Goal: Task Accomplishment & Management: Use online tool/utility

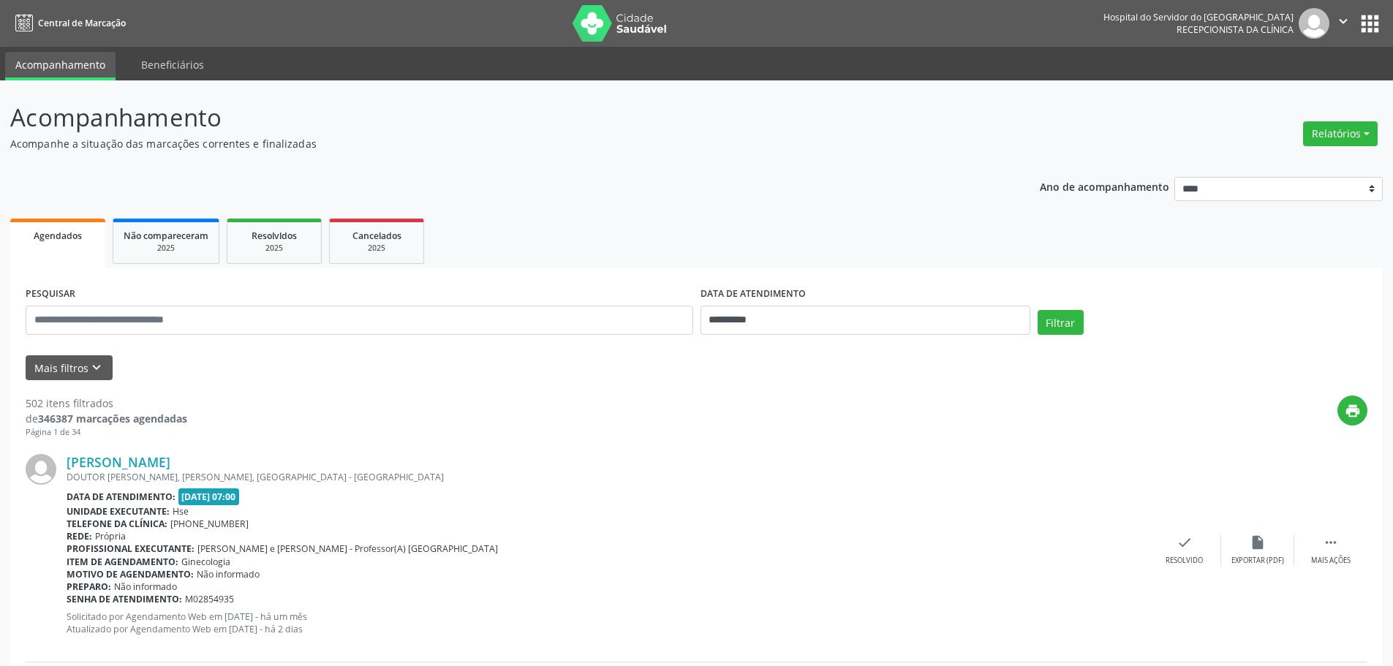
click at [1322, 149] on div "Relatórios Agendamentos Procedimentos realizados" at bounding box center [1340, 133] width 85 height 35
click at [1326, 136] on button "Relatórios" at bounding box center [1340, 133] width 75 height 25
click at [1257, 162] on link "Agendamentos" at bounding box center [1299, 165] width 157 height 20
select select "*"
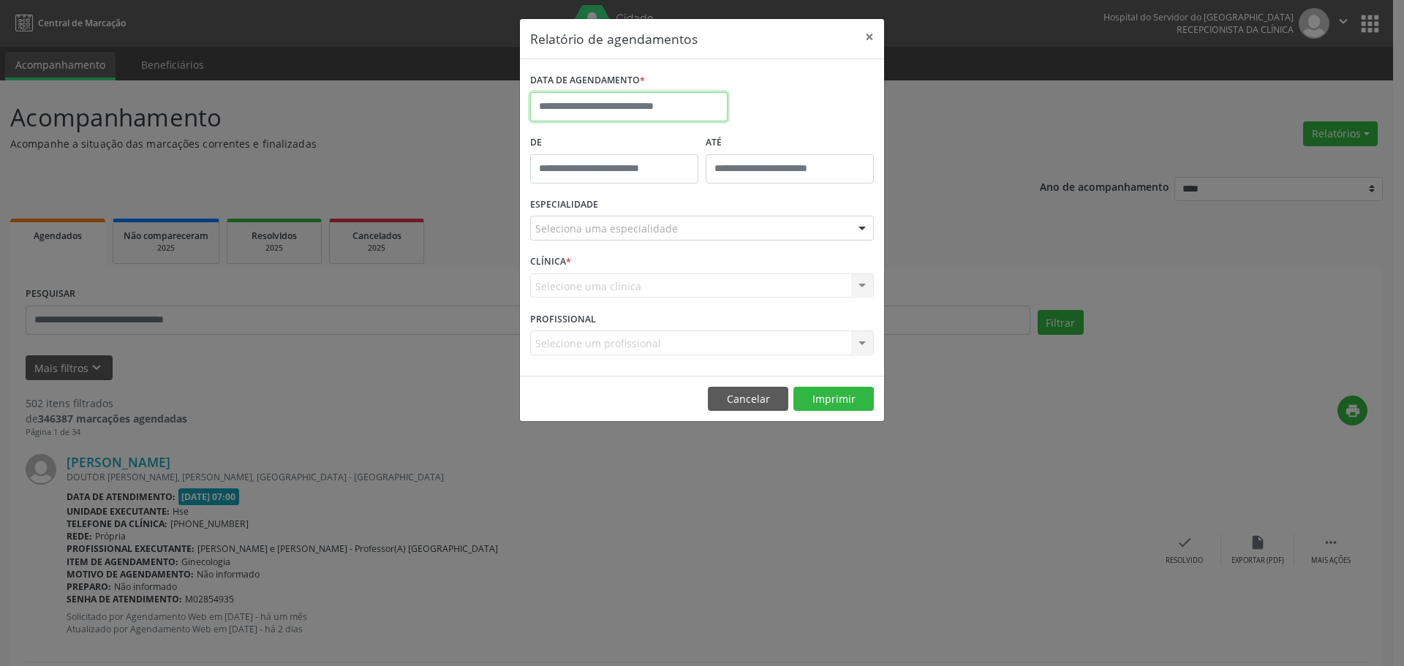
click at [639, 107] on input "text" at bounding box center [628, 106] width 197 height 29
click at [585, 243] on span "15" at bounding box center [578, 241] width 29 height 29
type input "**********"
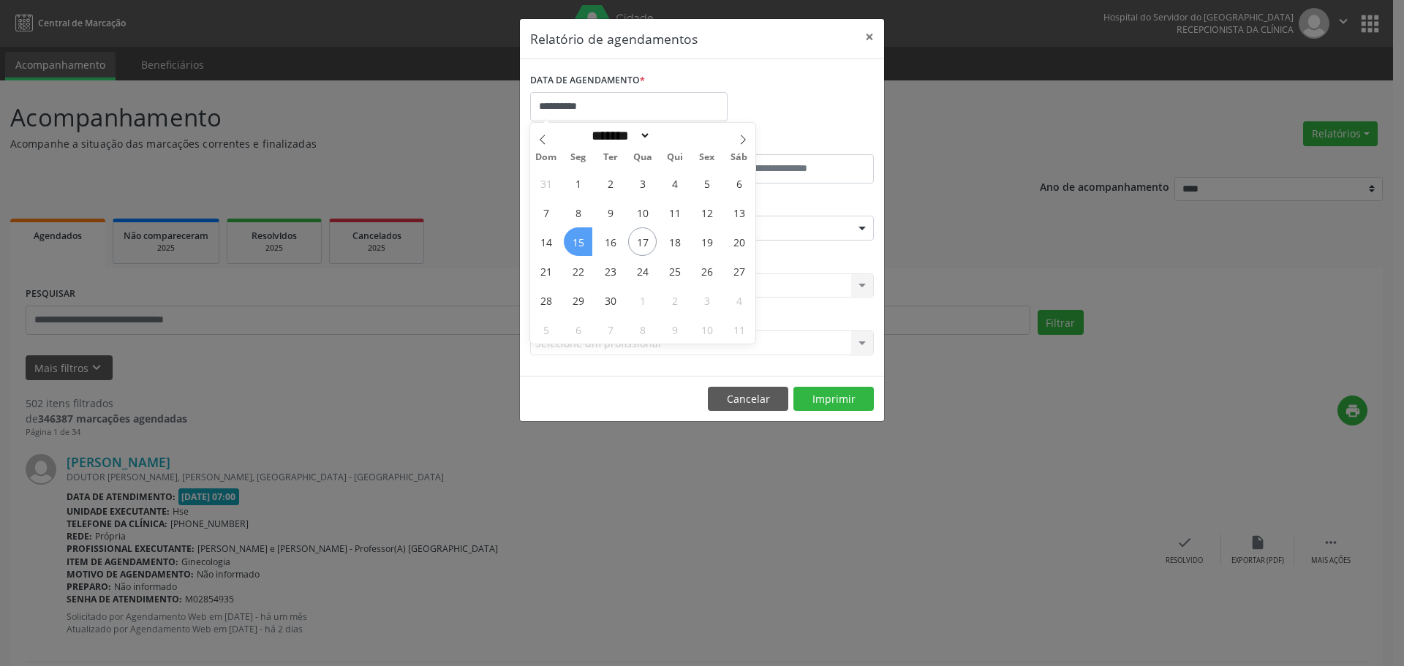
click at [585, 243] on span "15" at bounding box center [578, 241] width 29 height 29
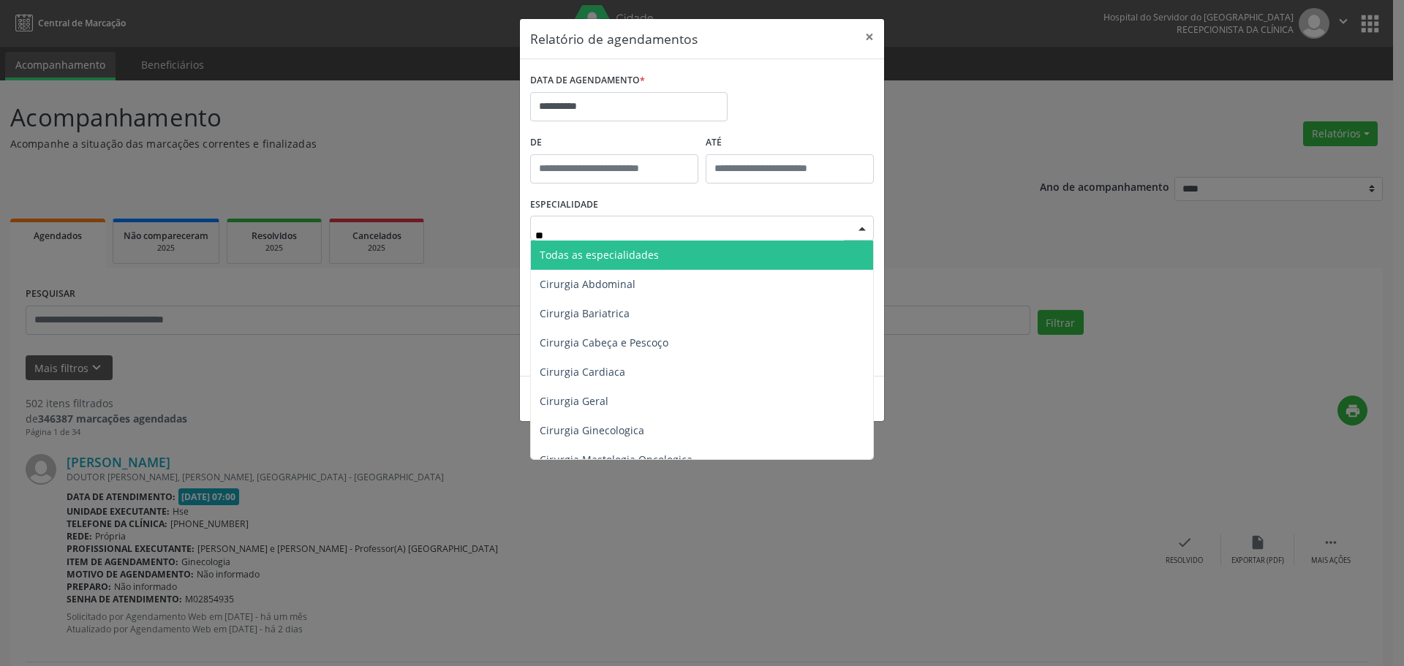
type input "***"
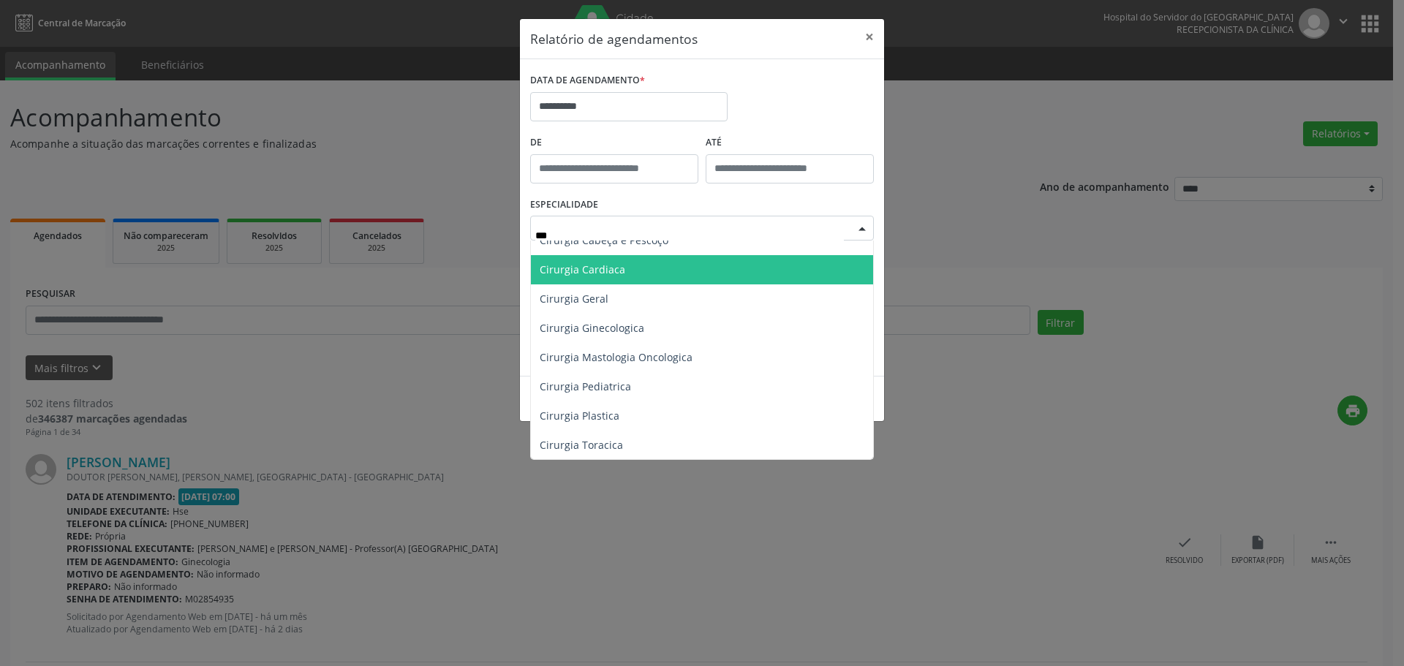
scroll to position [146, 0]
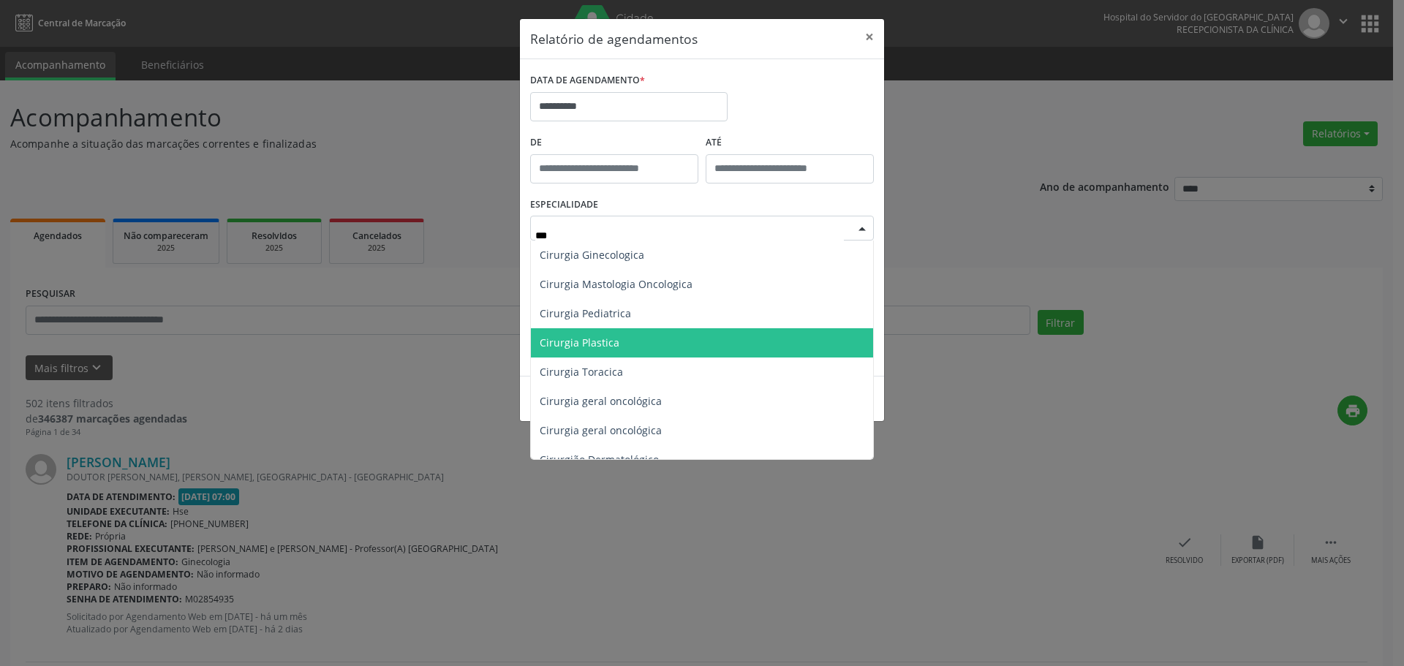
click at [648, 344] on span "Cirurgia Plastica" at bounding box center [702, 342] width 342 height 29
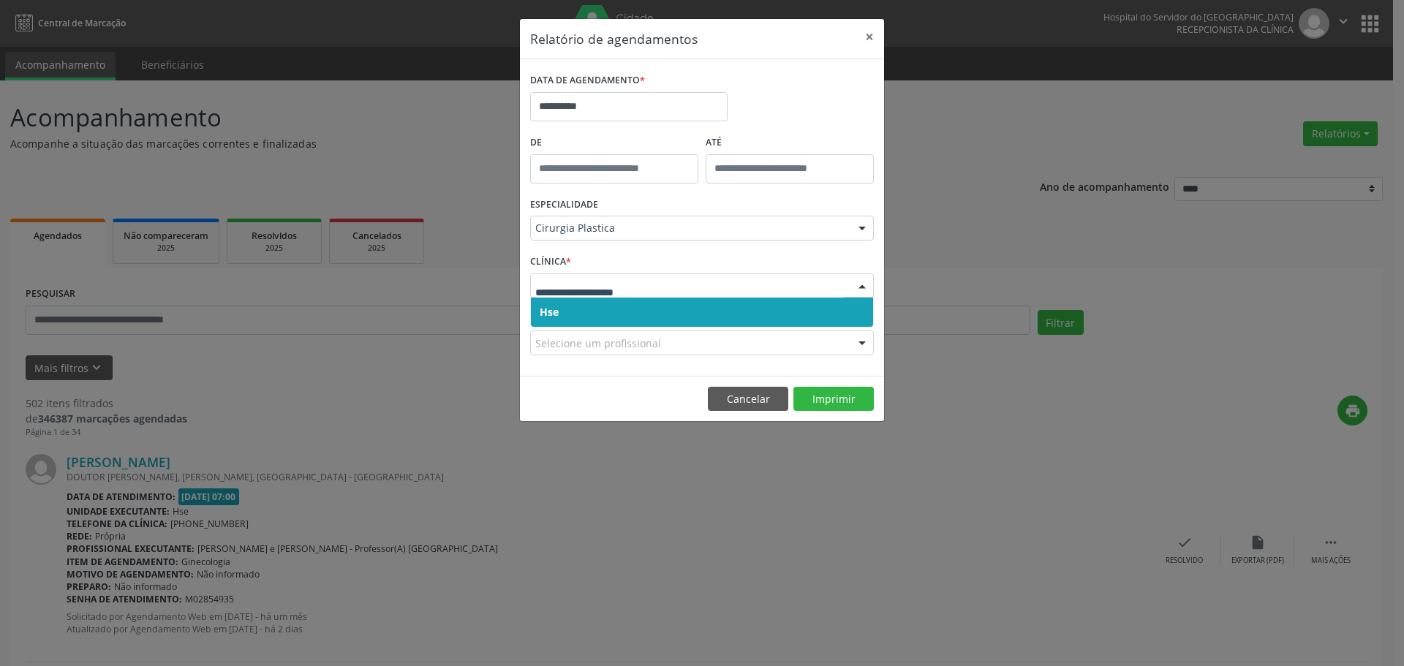
click at [752, 309] on span "Hse" at bounding box center [702, 312] width 342 height 29
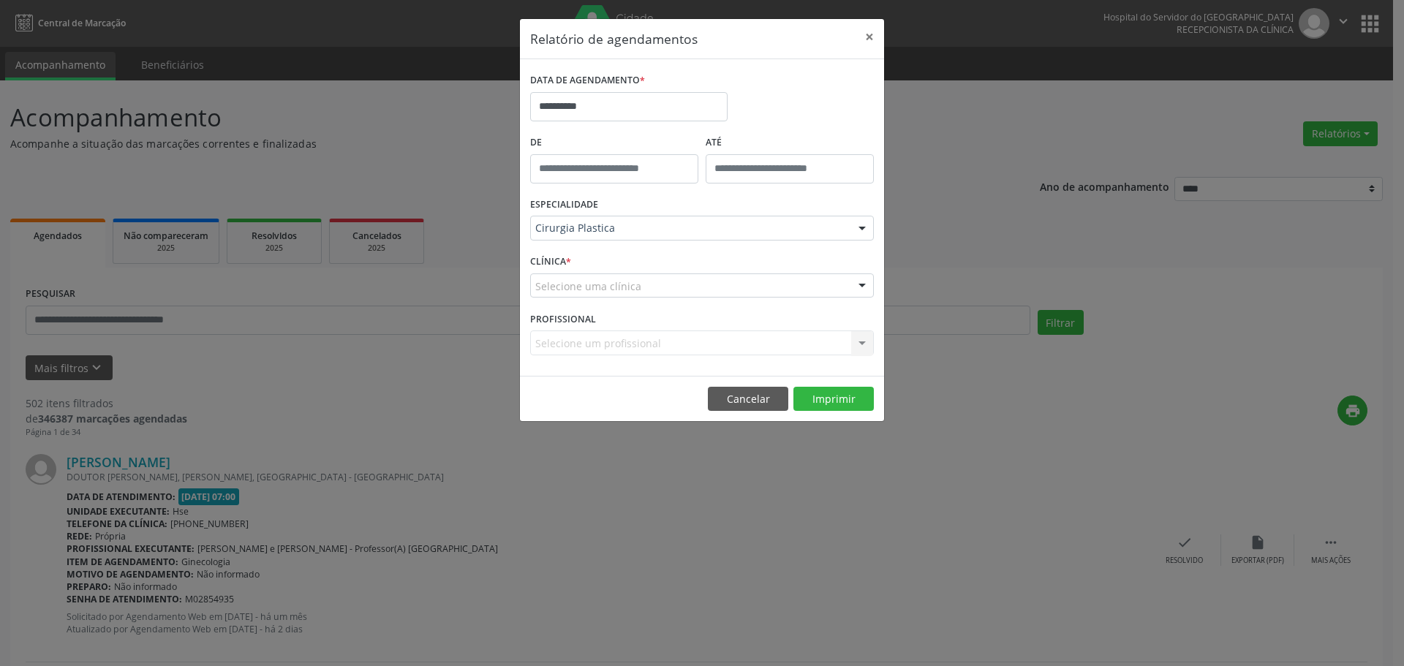
click at [782, 288] on div "Selecione uma clínica" at bounding box center [702, 285] width 344 height 25
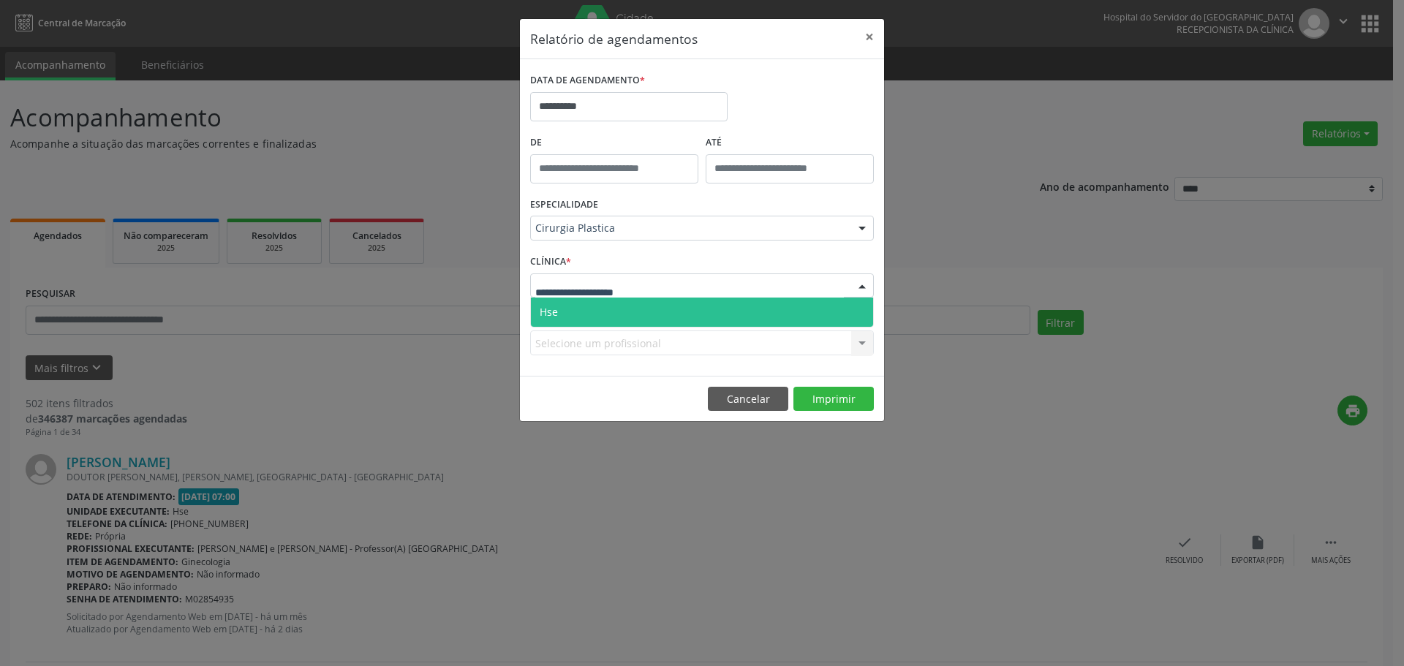
click at [754, 304] on span "Hse" at bounding box center [702, 312] width 342 height 29
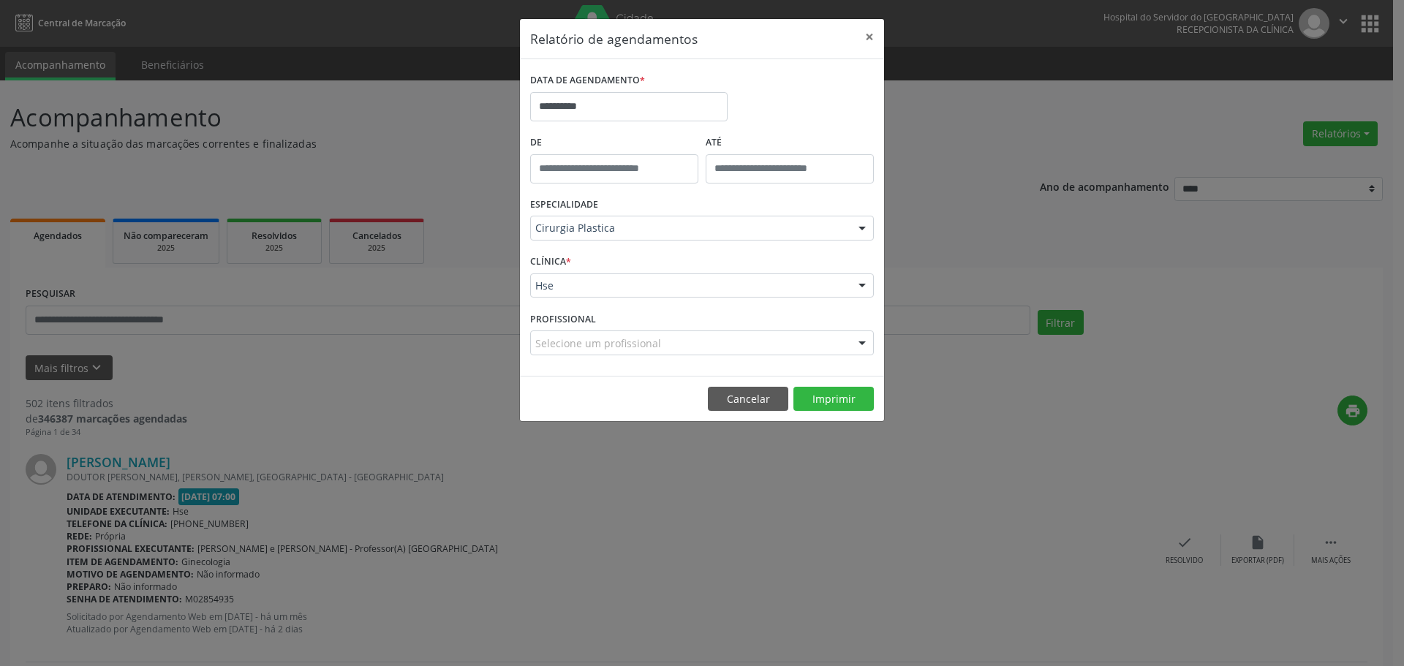
click at [747, 334] on div "Selecione um profissional" at bounding box center [702, 343] width 344 height 25
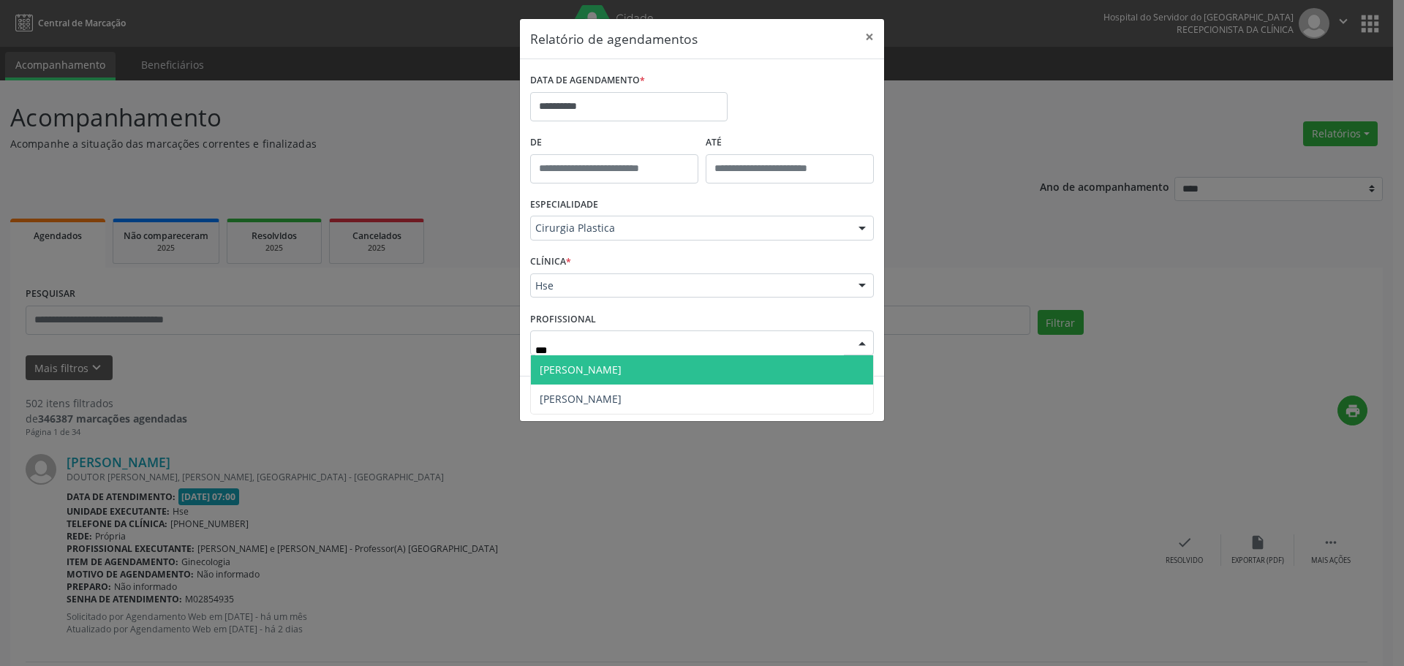
type input "****"
click at [717, 371] on span "[PERSON_NAME]" at bounding box center [702, 369] width 342 height 29
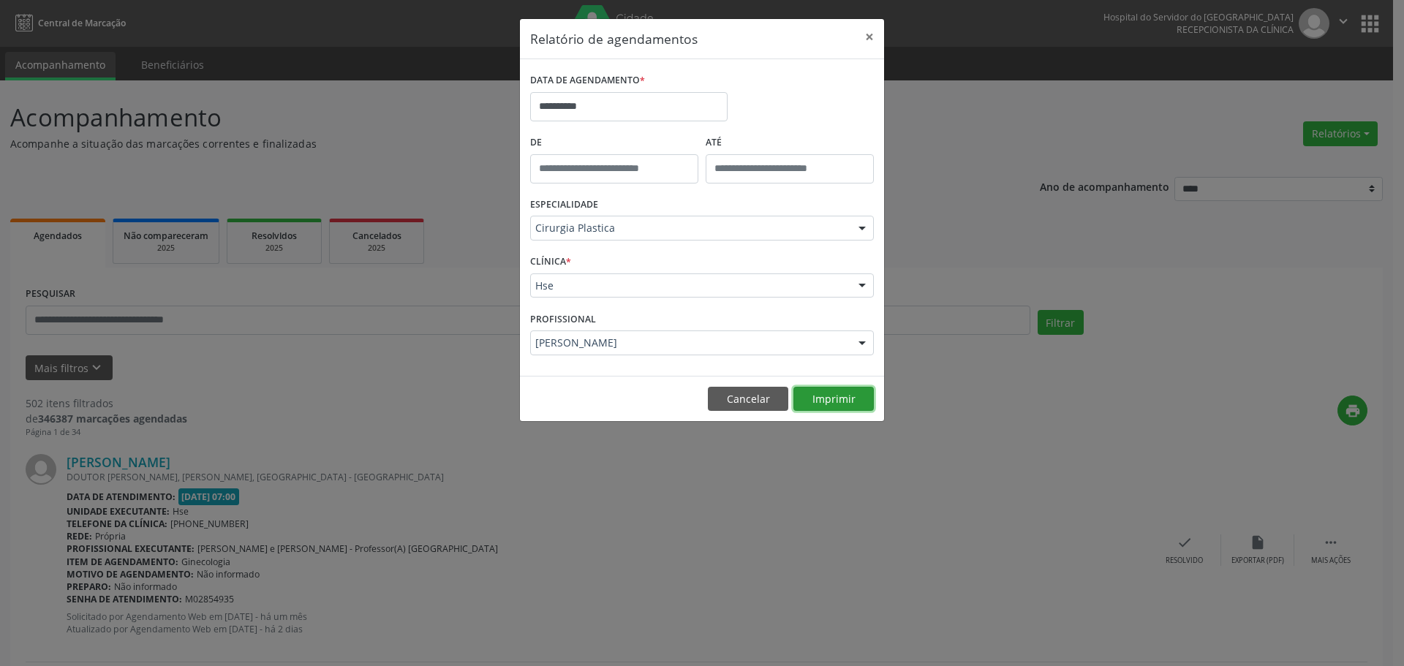
click at [856, 399] on button "Imprimir" at bounding box center [833, 399] width 80 height 25
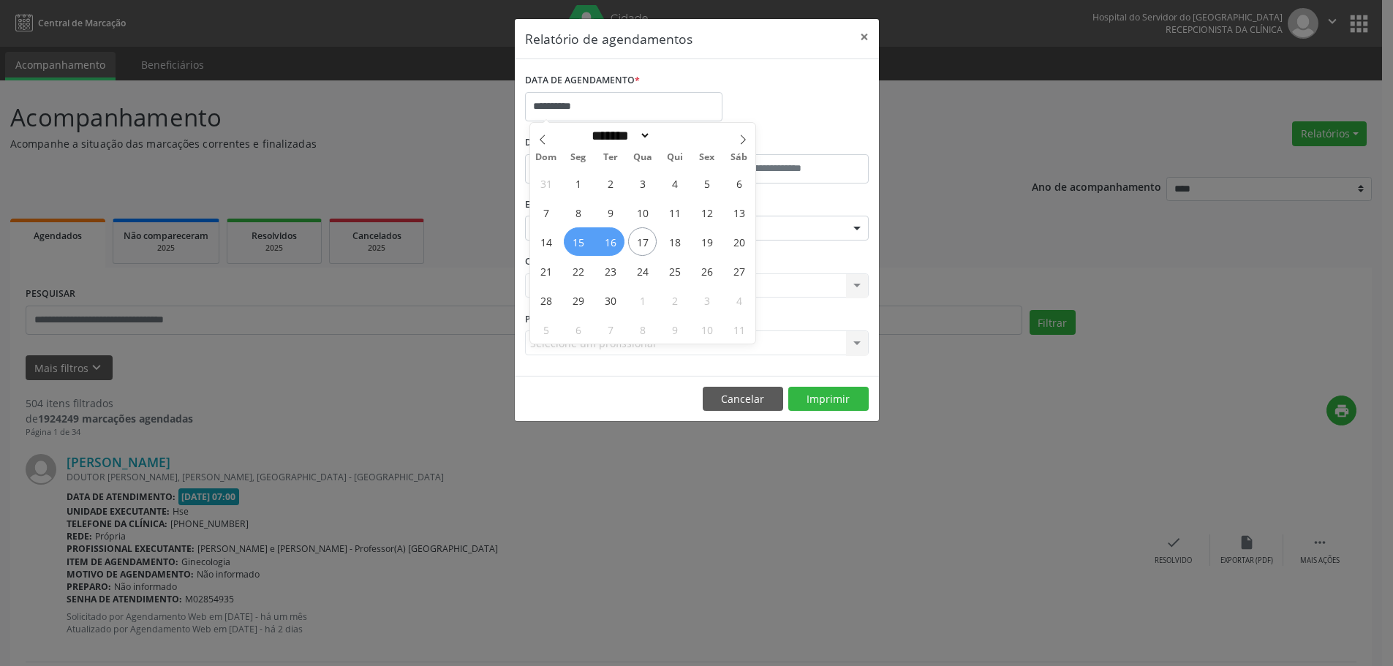
select select "*"
click at [643, 241] on div "31 1 2 3 4 5 6 7 8 9 10 11 12 13 14 15 16 17 18 19 20 21 22 23 24 25 26 27 28 2…" at bounding box center [642, 256] width 225 height 176
click at [643, 241] on span "17" at bounding box center [642, 241] width 29 height 29
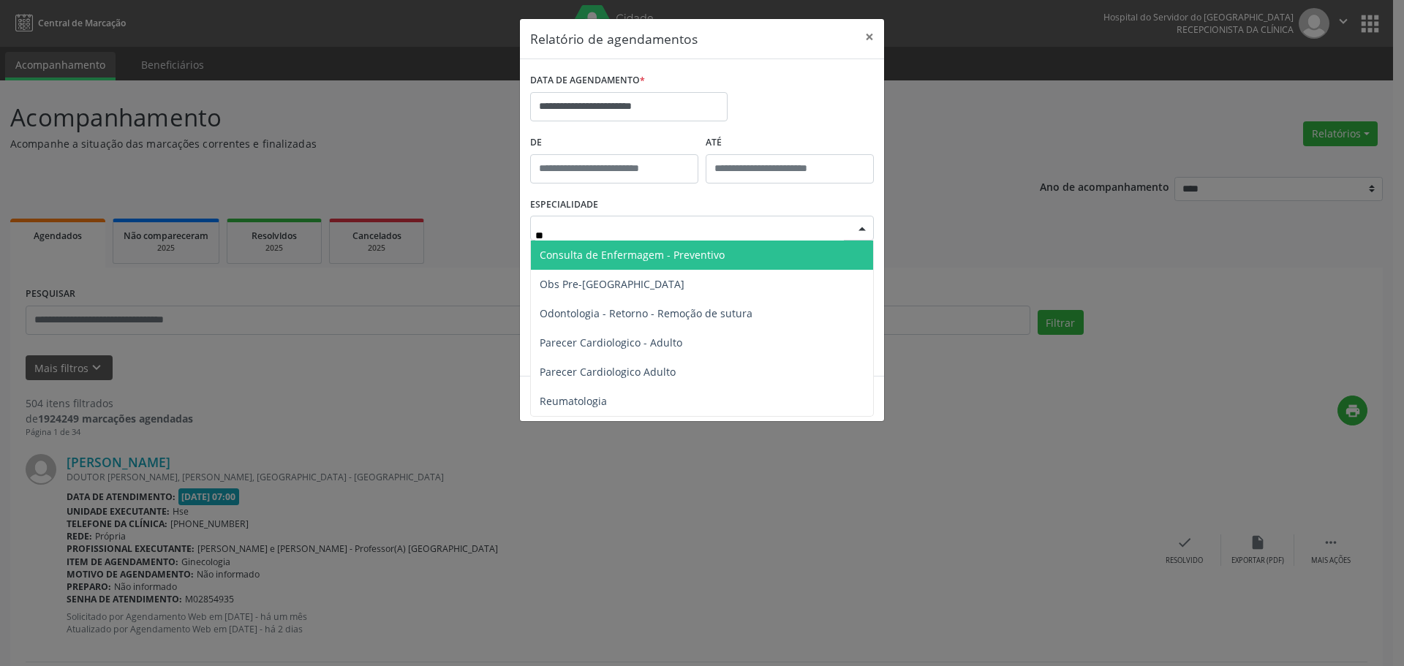
type input "*"
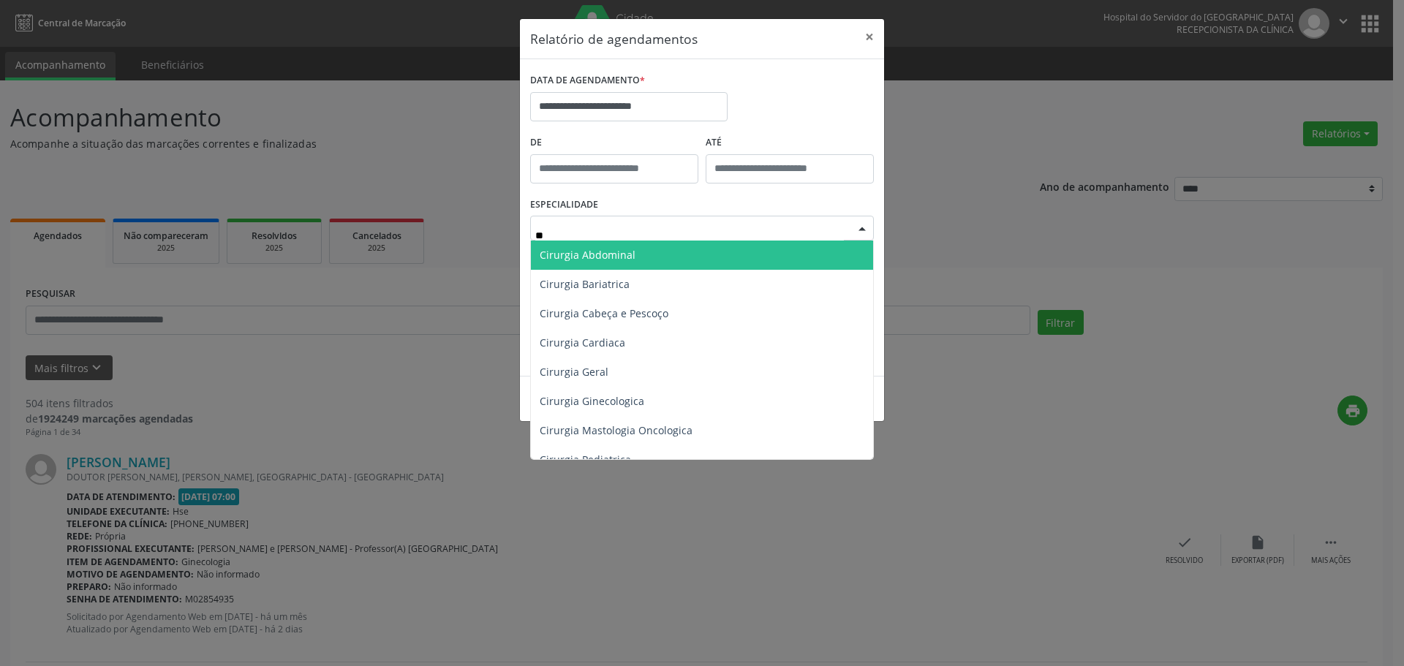
type input "***"
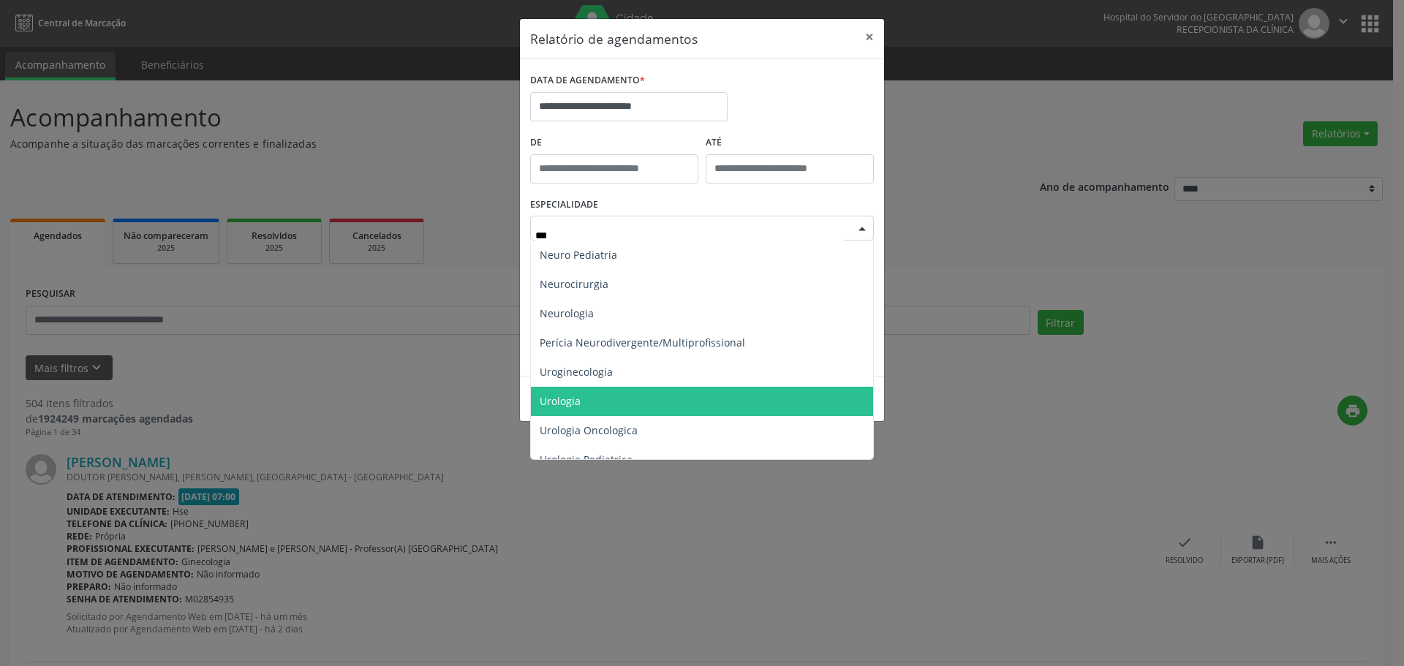
click at [608, 395] on span "Urologia" at bounding box center [702, 401] width 342 height 29
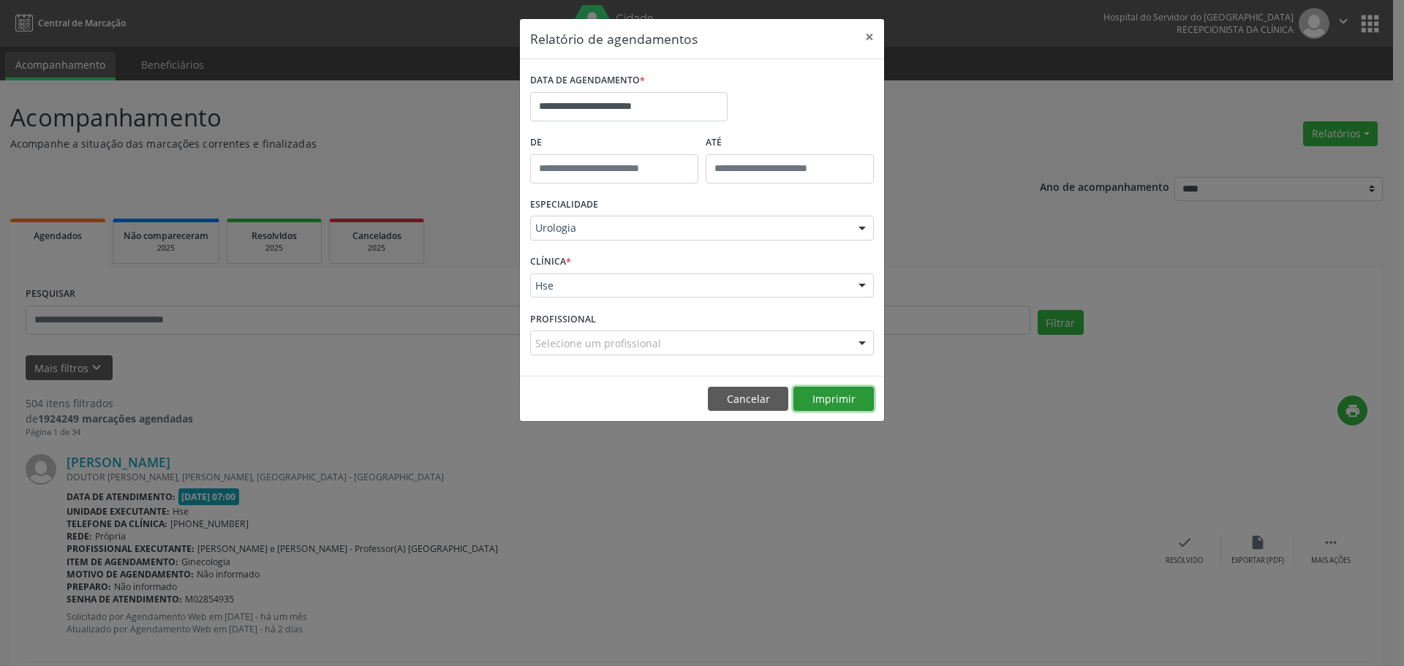
click at [841, 399] on button "Imprimir" at bounding box center [833, 399] width 80 height 25
click at [863, 34] on button "×" at bounding box center [869, 37] width 29 height 36
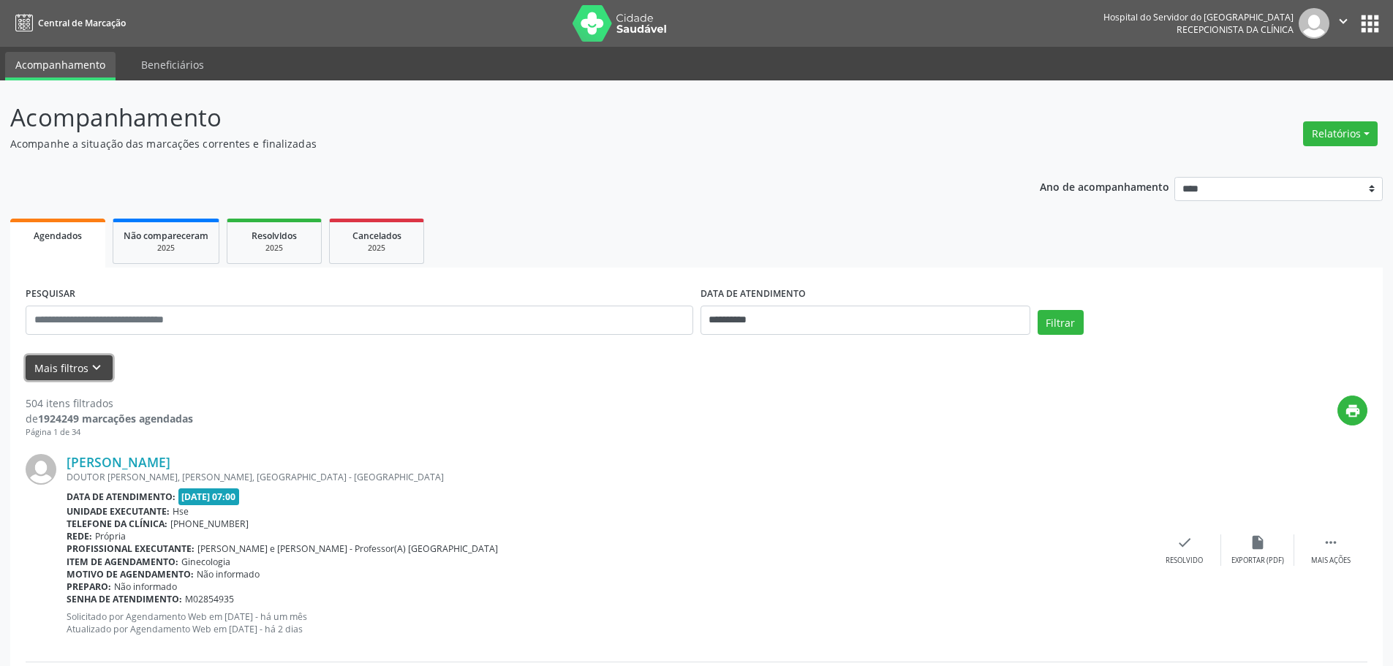
click at [98, 371] on icon "keyboard_arrow_down" at bounding box center [96, 368] width 16 height 16
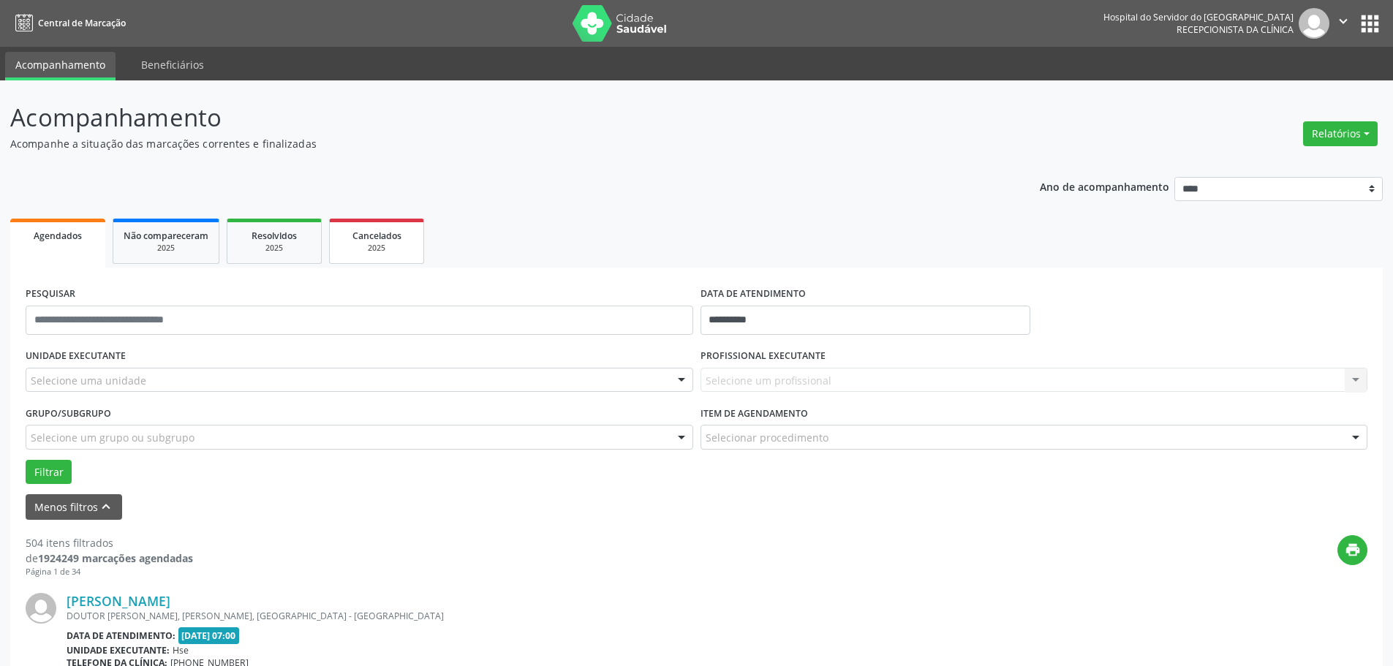
click at [354, 244] on div "2025" at bounding box center [376, 248] width 73 height 11
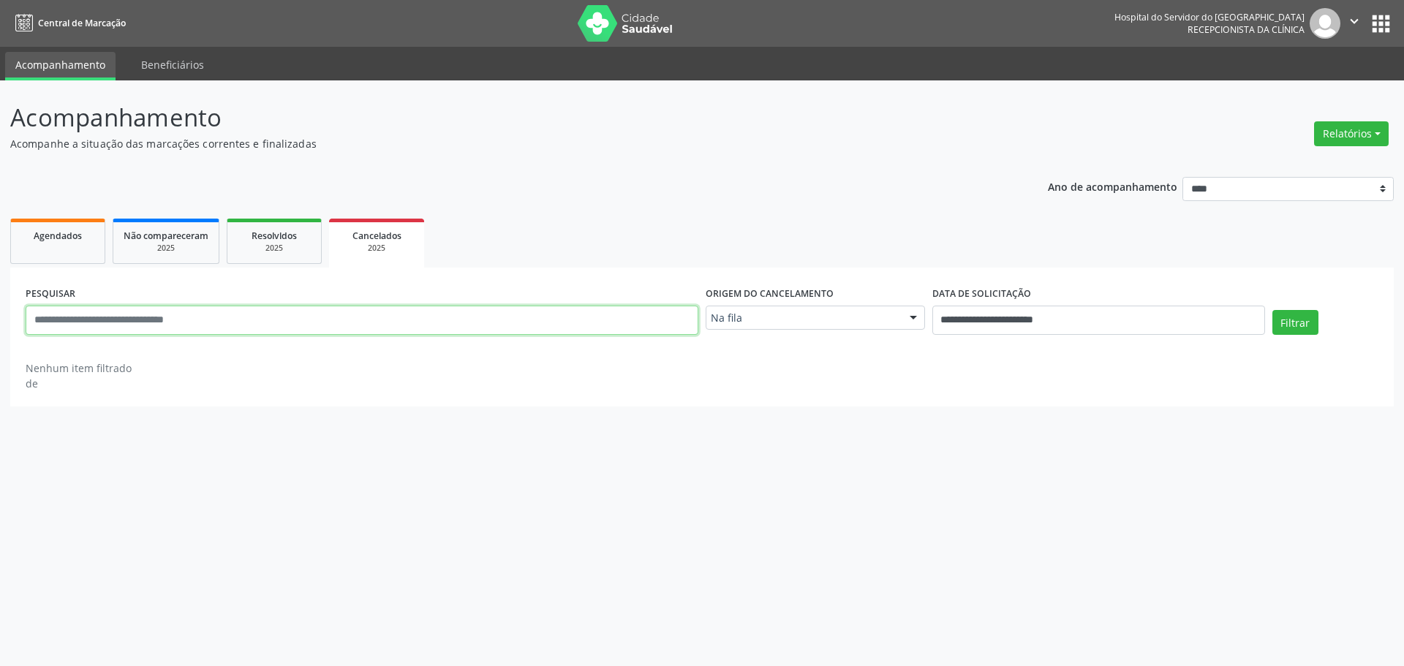
click at [137, 321] on input "text" at bounding box center [362, 320] width 673 height 29
click at [166, 246] on div "2025" at bounding box center [166, 248] width 85 height 11
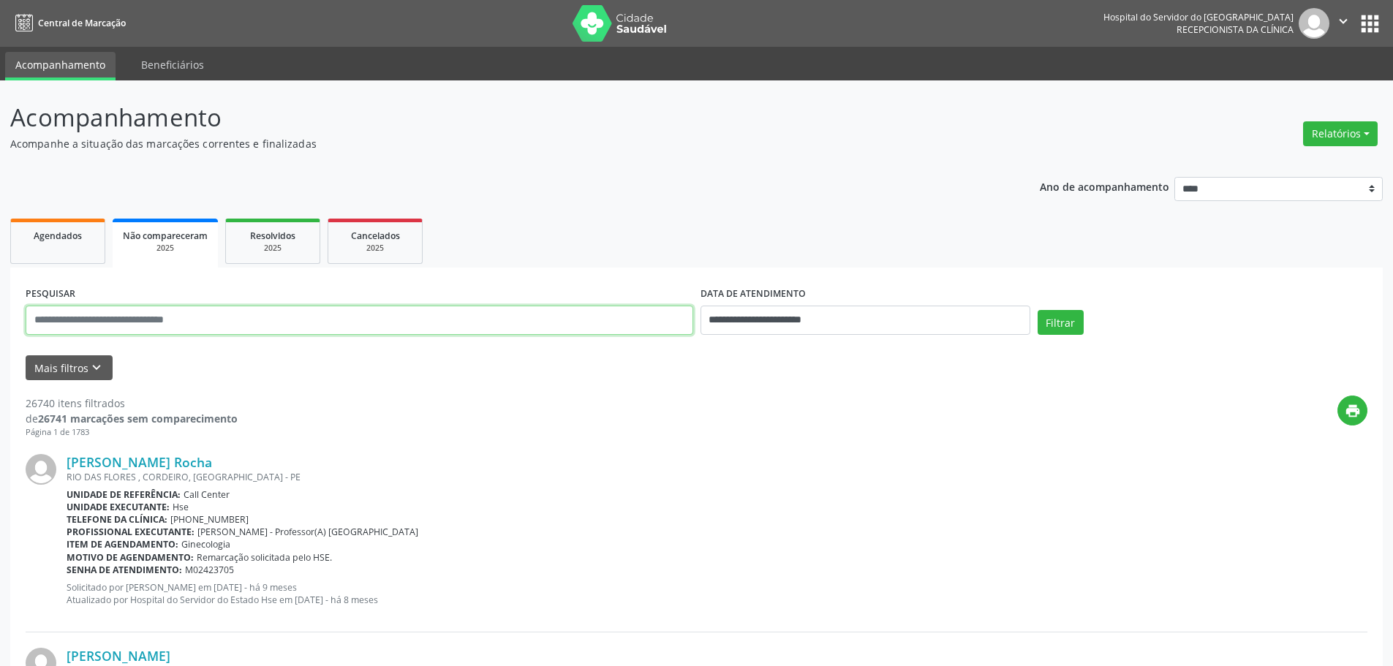
click at [91, 322] on input "text" at bounding box center [360, 320] width 668 height 29
type input "**********"
click at [1053, 330] on button "Filtrar" at bounding box center [1061, 322] width 46 height 25
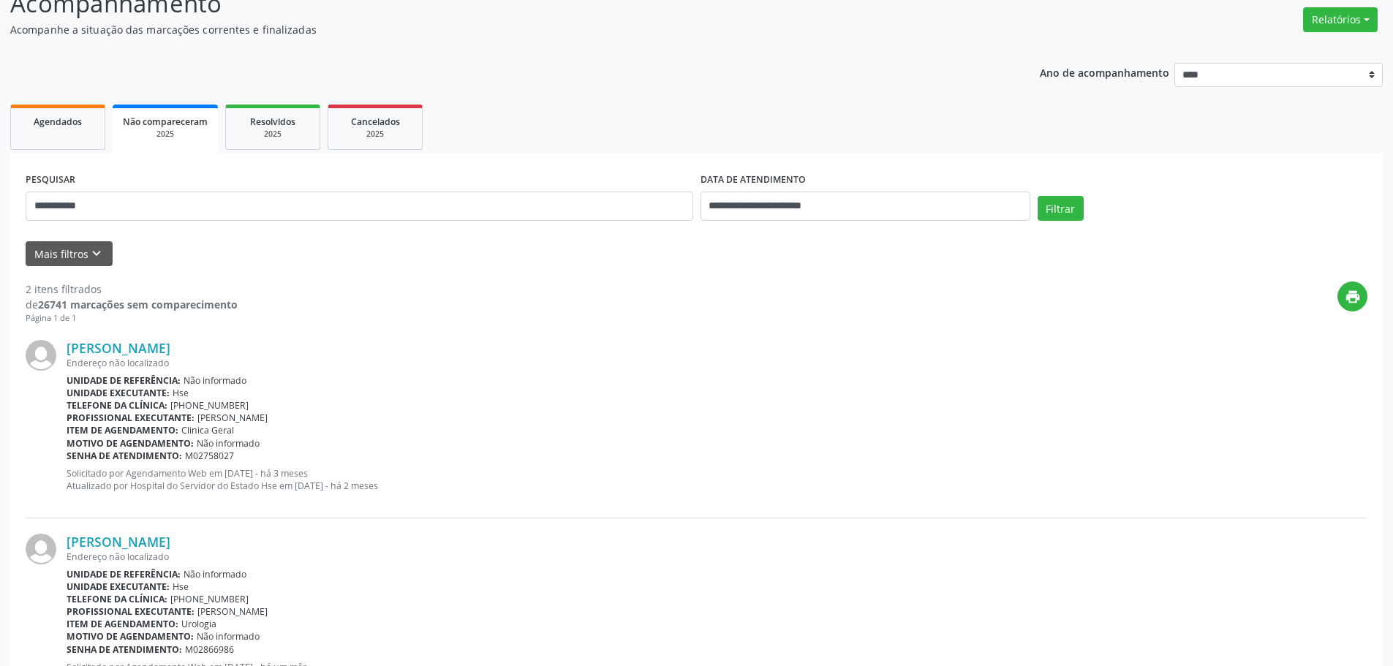
scroll to position [185, 0]
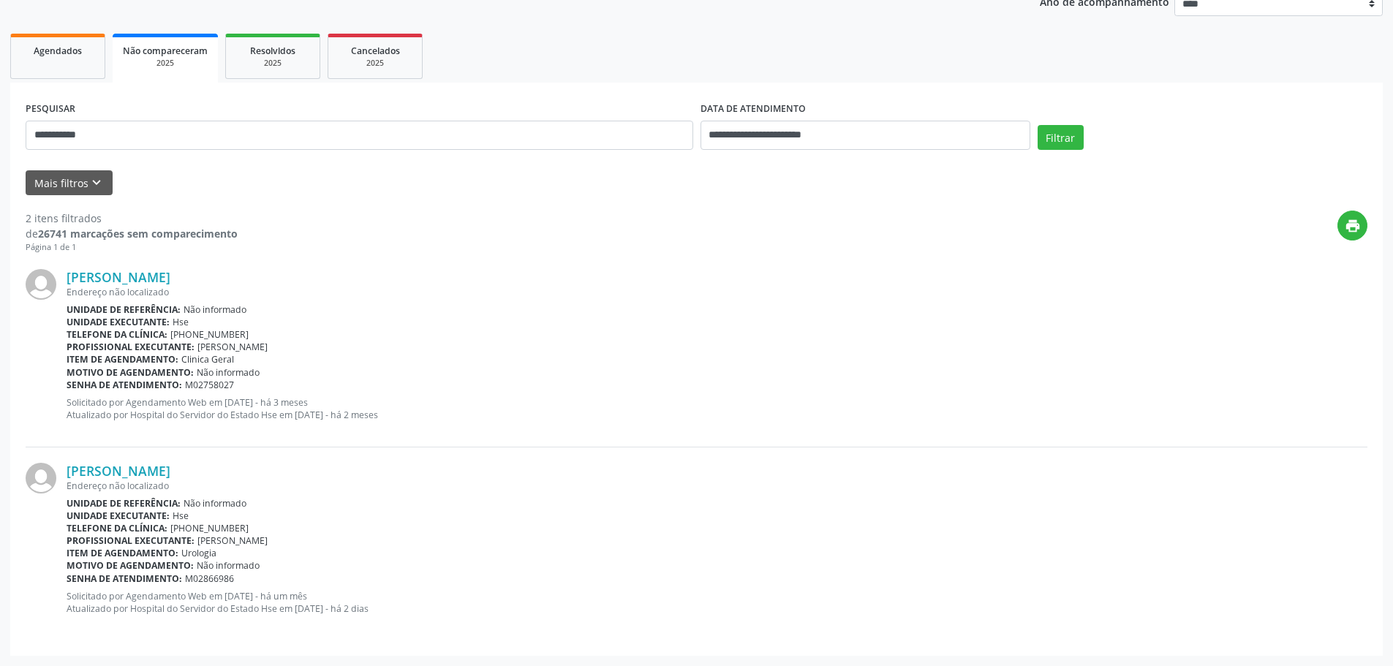
drag, startPoint x: 67, startPoint y: 596, endPoint x: 371, endPoint y: 622, distance: 305.3
click at [371, 622] on div "[PERSON_NAME] Endereço não localizado Unidade de referência: Não informado Unid…" at bounding box center [717, 544] width 1301 height 162
click at [357, 618] on div "[PERSON_NAME] Endereço não localizado Unidade de referência: Não informado Unid…" at bounding box center [717, 544] width 1301 height 162
click at [298, 610] on p "Solicitado por Agendamento Web em [DATE] - há um mês Atualizado por Hospital do…" at bounding box center [717, 602] width 1301 height 25
drag, startPoint x: 349, startPoint y: 608, endPoint x: 394, endPoint y: 608, distance: 45.3
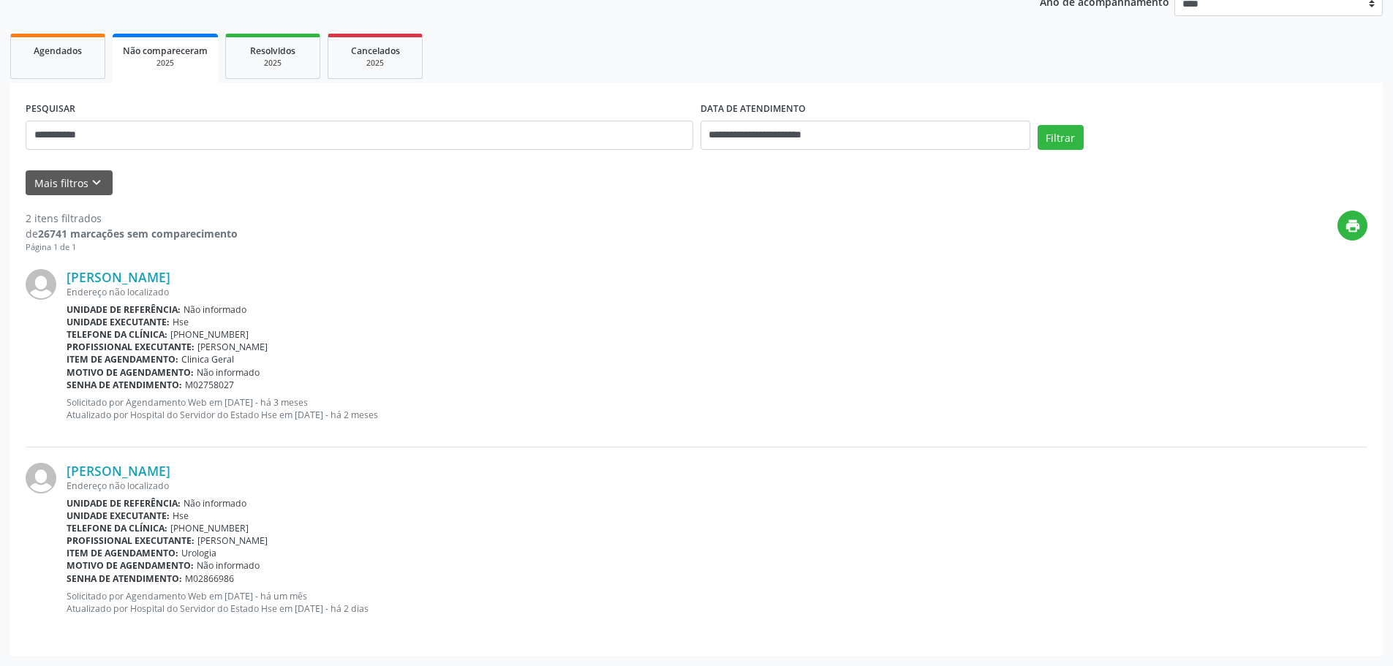
click at [394, 608] on p "Solicitado por Agendamento Web em [DATE] - há um mês Atualizado por Hospital do…" at bounding box center [717, 602] width 1301 height 25
drag, startPoint x: 374, startPoint y: 611, endPoint x: 340, endPoint y: 612, distance: 34.4
click at [374, 611] on p "Solicitado por Agendamento Web em [DATE] - há um mês Atualizado por Hospital do…" at bounding box center [717, 602] width 1301 height 25
click at [155, 634] on div "[PERSON_NAME] Endereço não localizado Unidade de referência: Não informado Unid…" at bounding box center [697, 544] width 1342 height 193
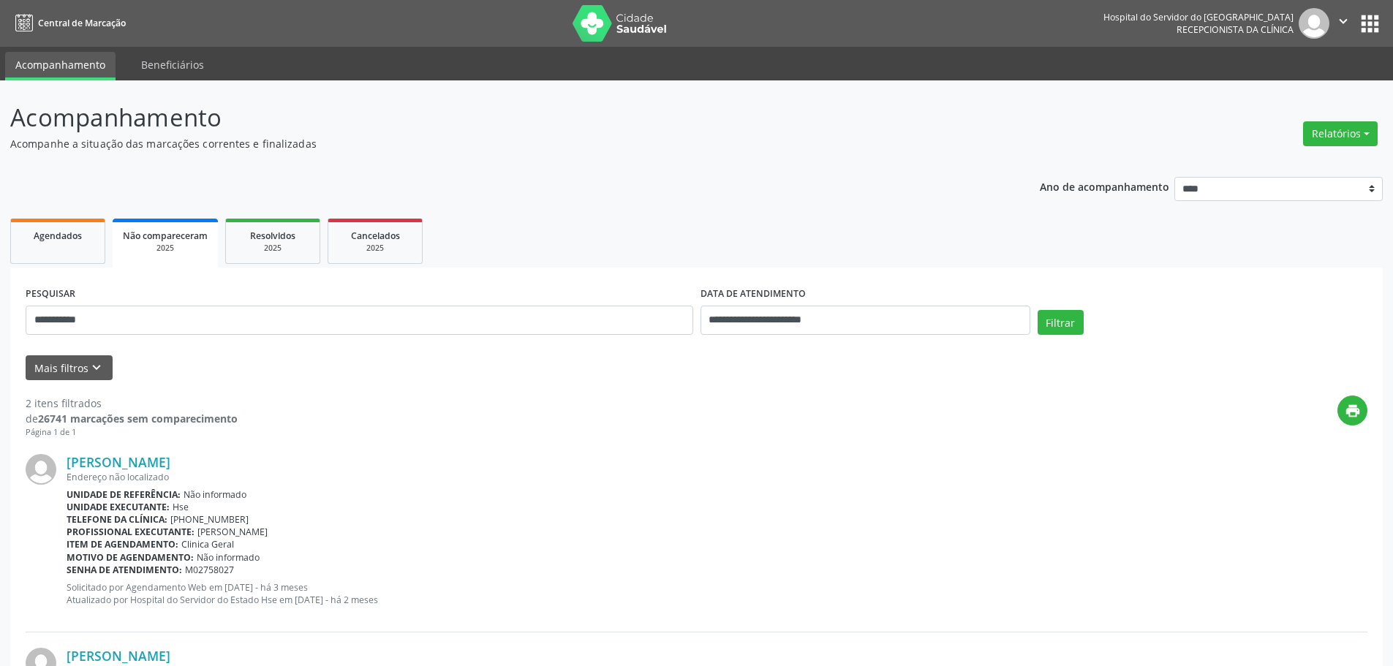
click at [498, 463] on div "[PERSON_NAME]" at bounding box center [717, 462] width 1301 height 16
click at [83, 368] on button "Mais filtros keyboard_arrow_down" at bounding box center [69, 368] width 87 height 26
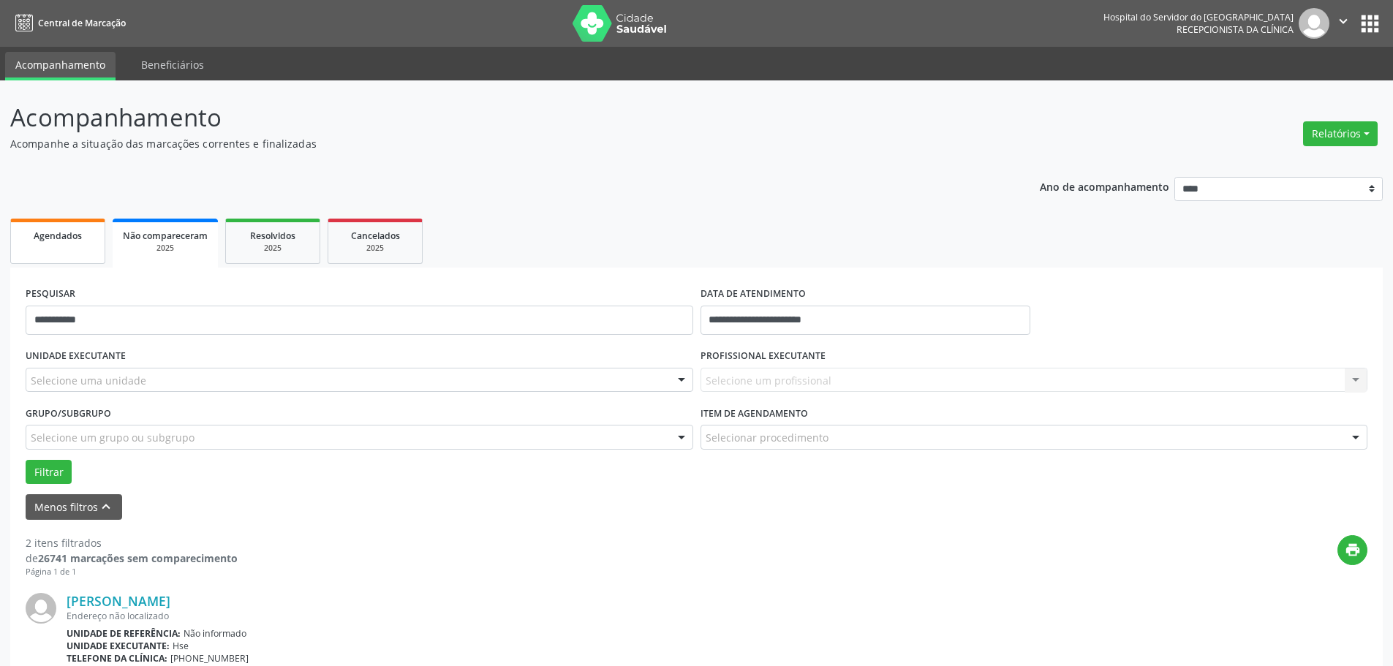
click at [37, 232] on span "Agendados" at bounding box center [58, 236] width 48 height 12
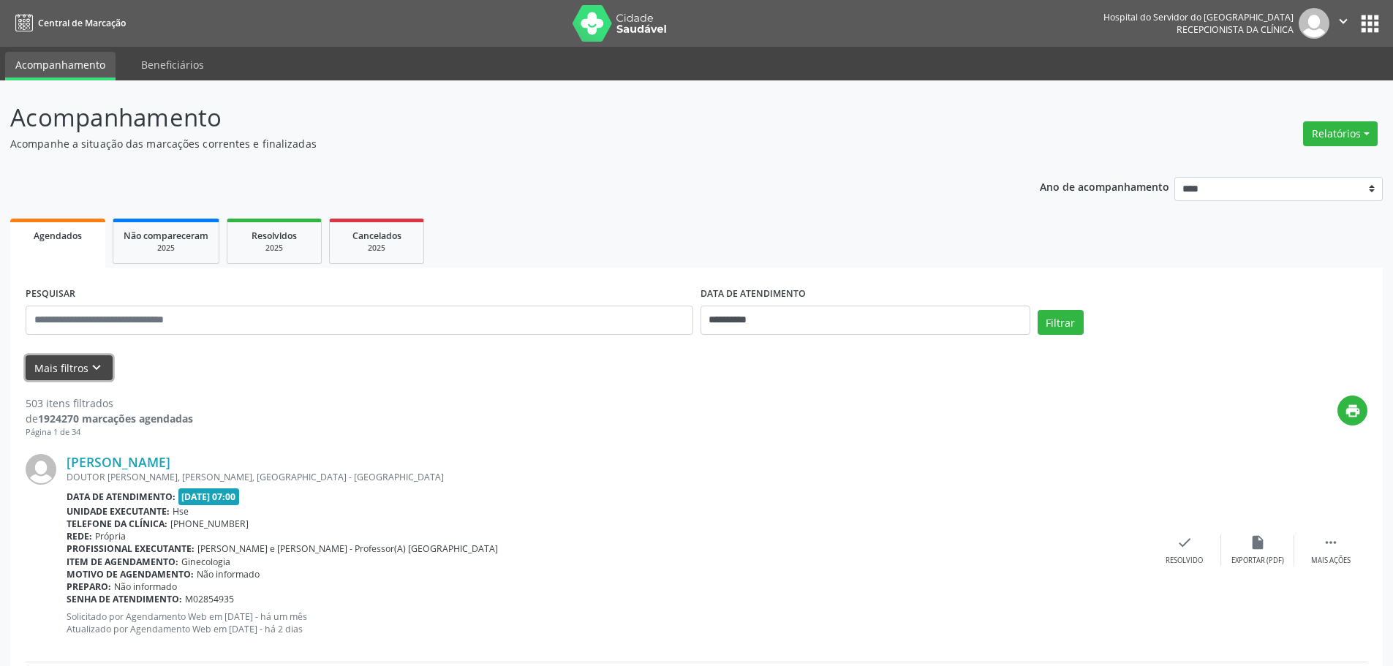
click at [82, 369] on button "Mais filtros keyboard_arrow_down" at bounding box center [69, 368] width 87 height 26
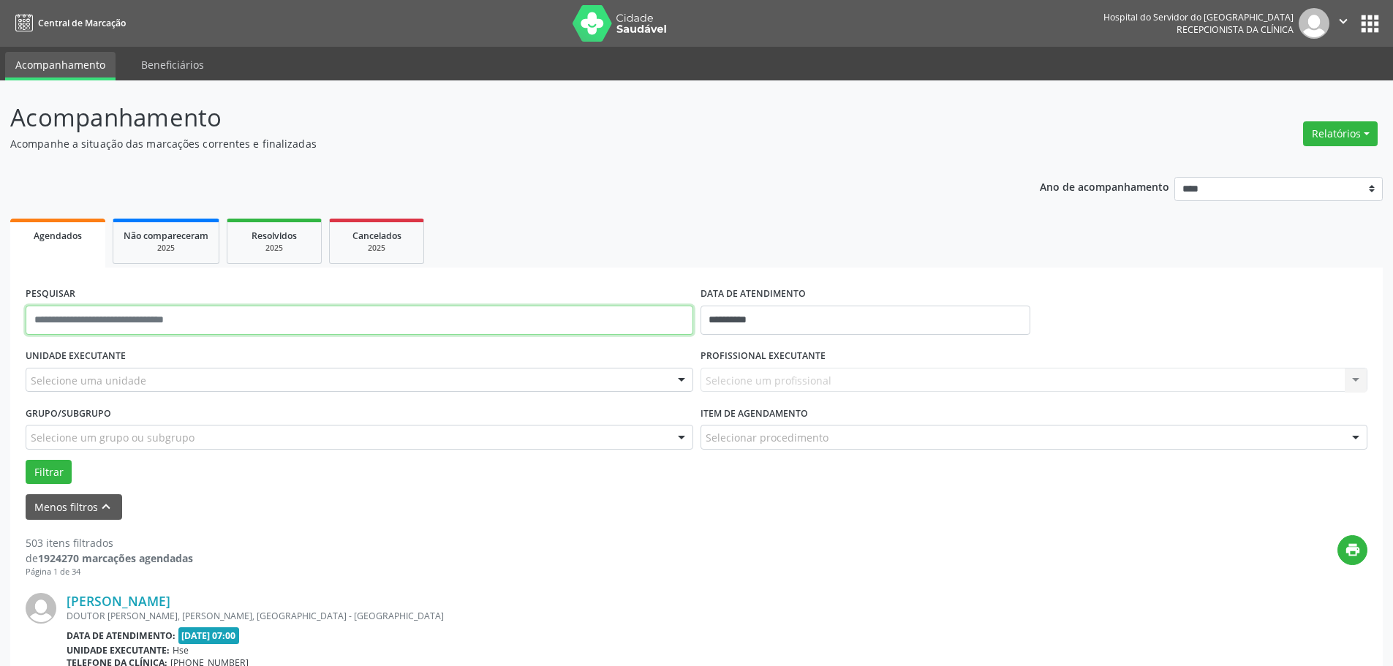
click at [91, 326] on input "text" at bounding box center [360, 320] width 668 height 29
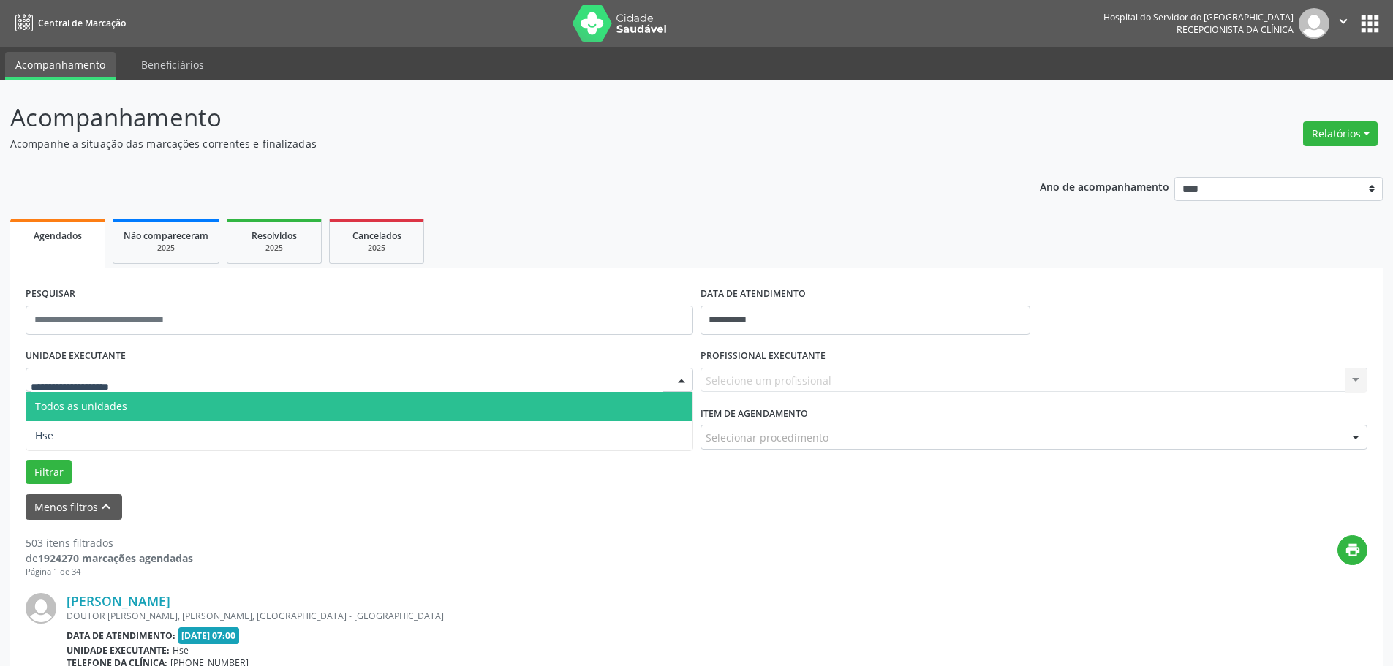
click at [39, 371] on div at bounding box center [360, 380] width 668 height 25
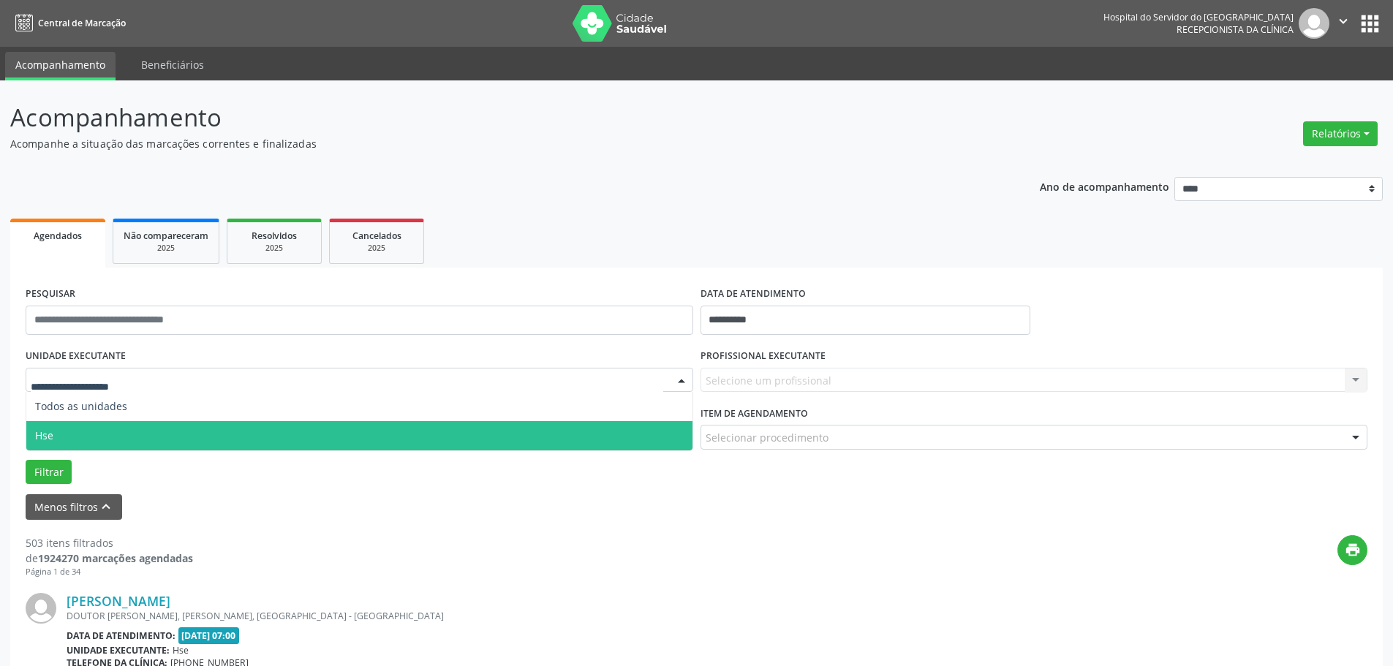
click at [56, 426] on span "Hse" at bounding box center [359, 435] width 666 height 29
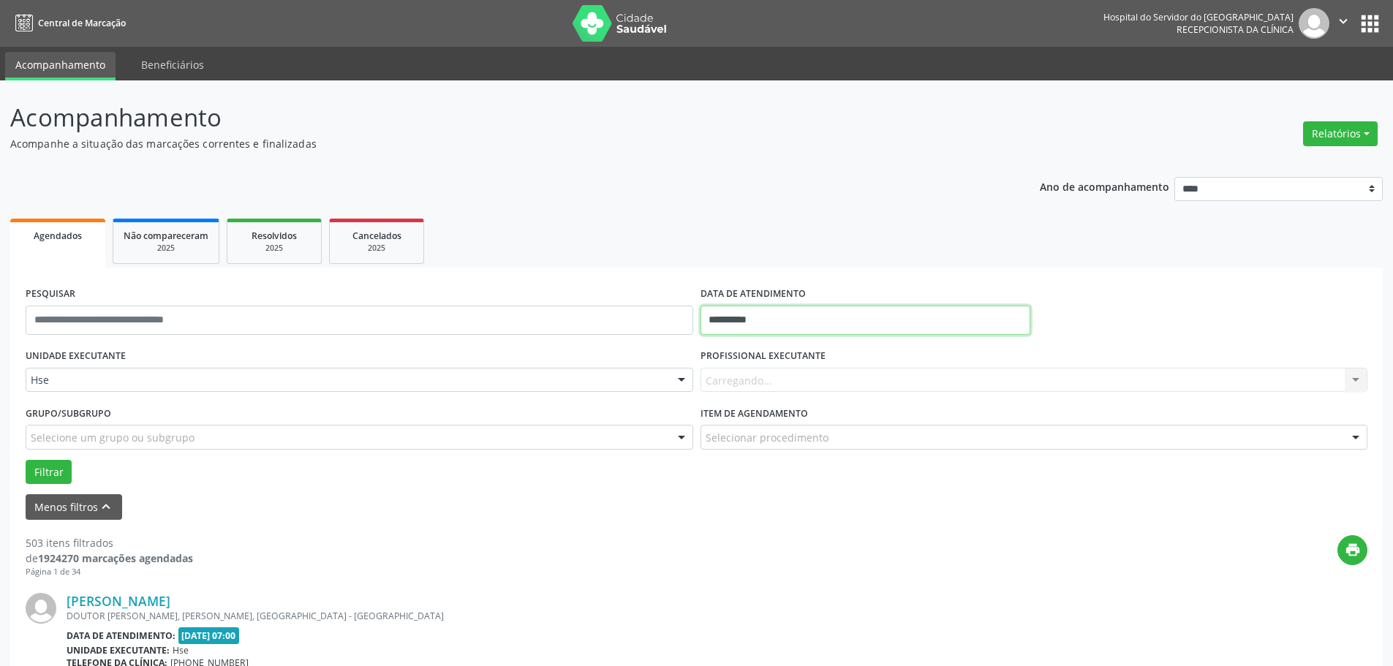
click at [715, 312] on input "**********" at bounding box center [866, 320] width 330 height 29
click at [786, 465] on span "16" at bounding box center [780, 455] width 29 height 29
type input "**********"
click at [42, 466] on button "Filtrar" at bounding box center [49, 472] width 46 height 25
click at [1325, 130] on button "Relatórios" at bounding box center [1340, 133] width 75 height 25
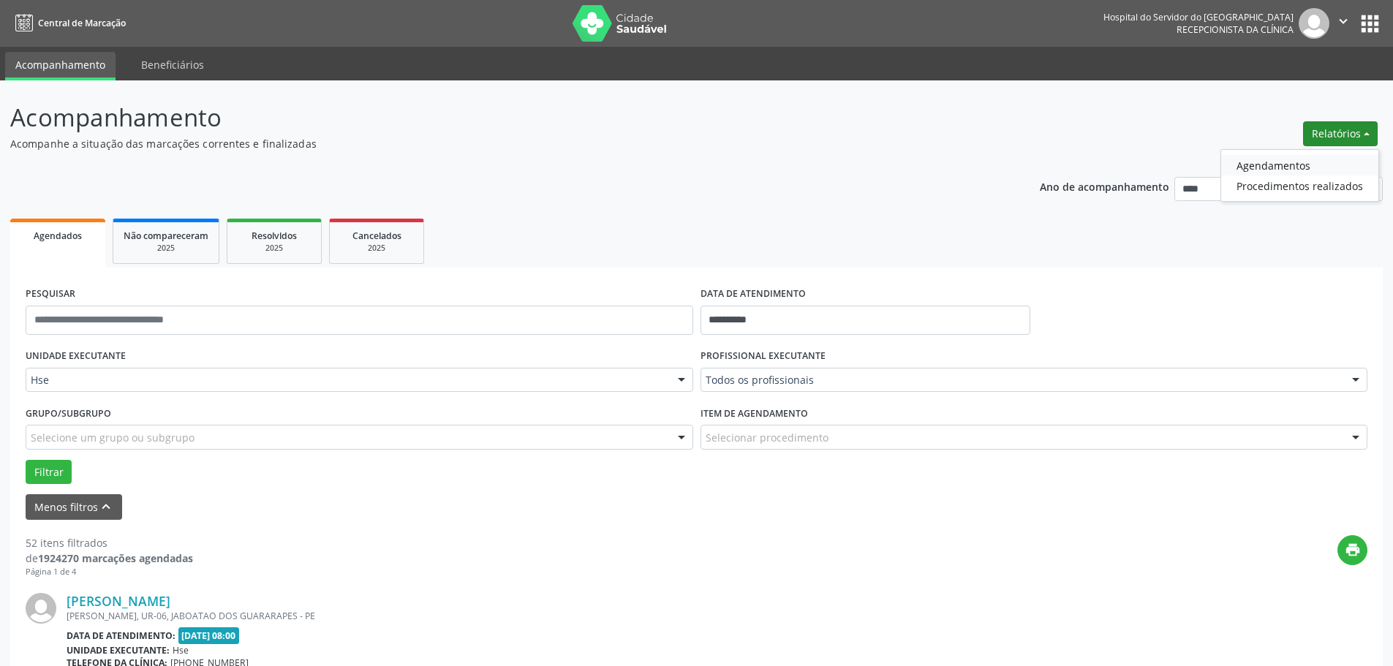
click at [1285, 162] on link "Agendamentos" at bounding box center [1299, 165] width 157 height 20
select select "*"
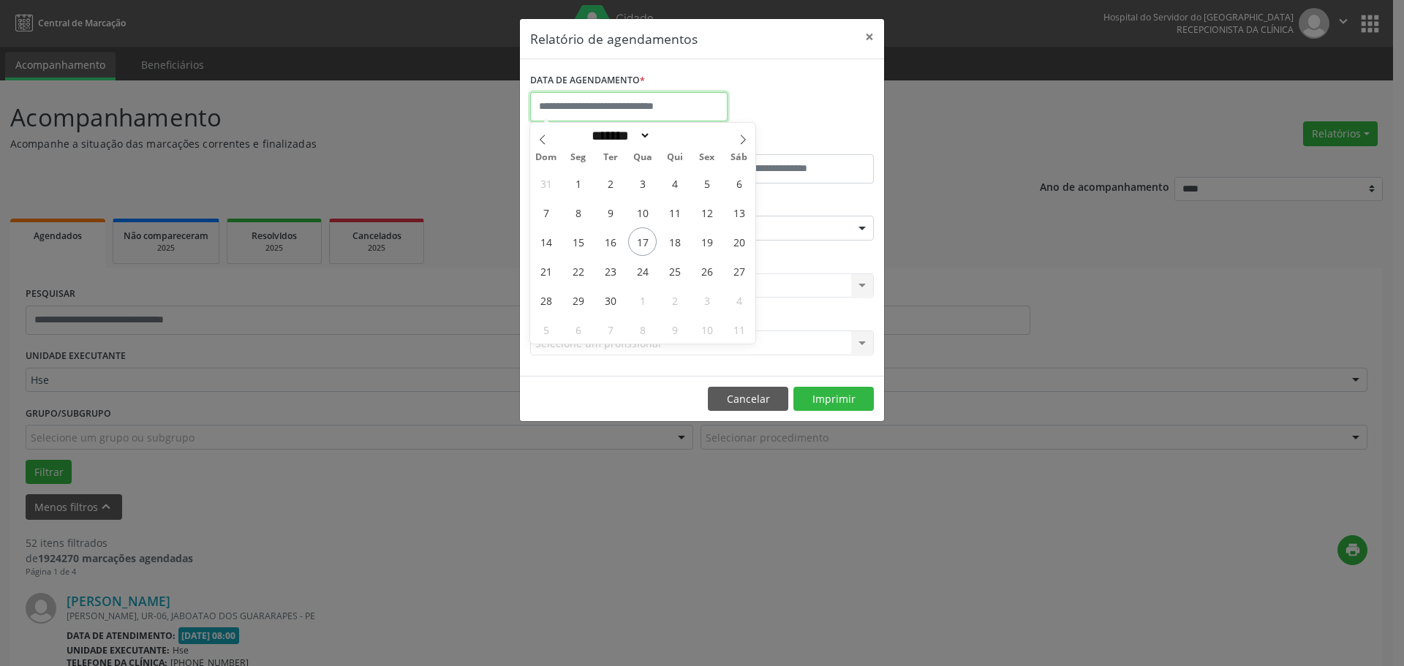
click at [668, 98] on input "text" at bounding box center [628, 106] width 197 height 29
click at [649, 242] on span "17" at bounding box center [642, 241] width 29 height 29
type input "**********"
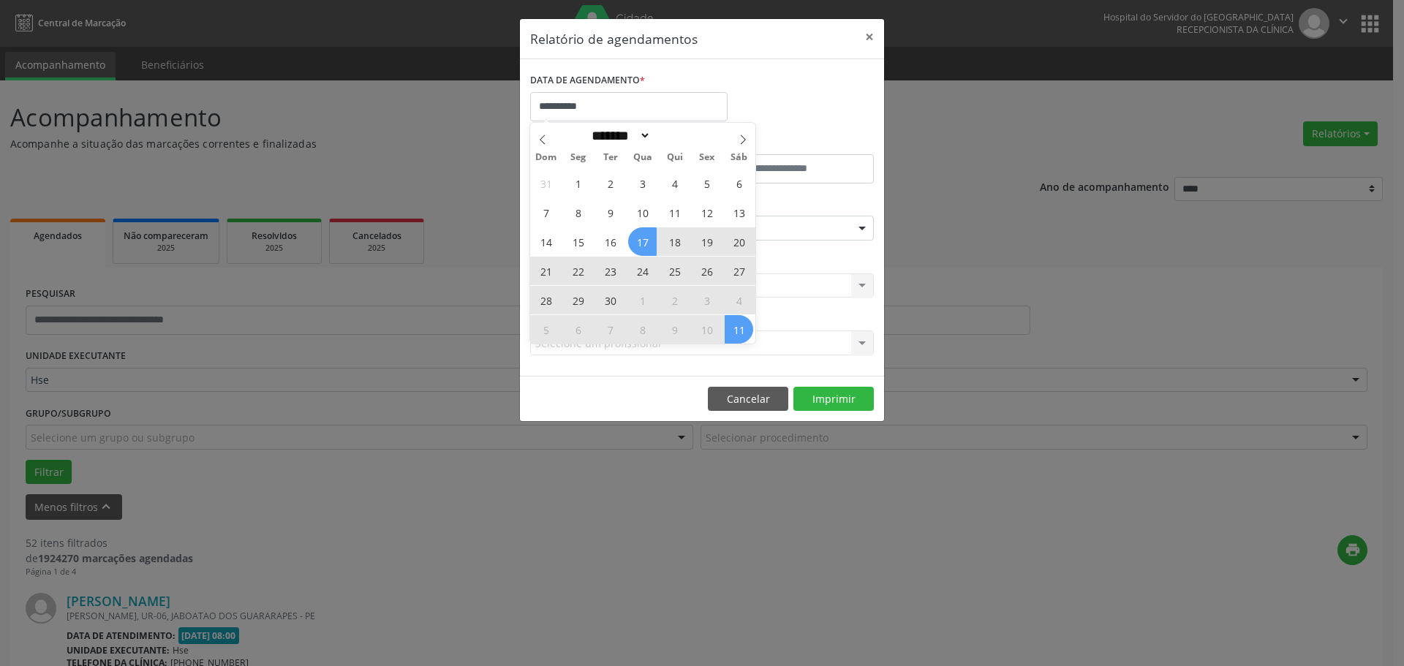
drag, startPoint x: 649, startPoint y: 242, endPoint x: 752, endPoint y: 334, distance: 138.8
click at [752, 334] on div "31 1 2 3 4 5 6 7 8 9 10 11 12 13 14 15 16 17 18 19 20 21 22 23 24 25 26 27 28 2…" at bounding box center [642, 256] width 225 height 176
click at [751, 333] on span "11" at bounding box center [739, 329] width 29 height 29
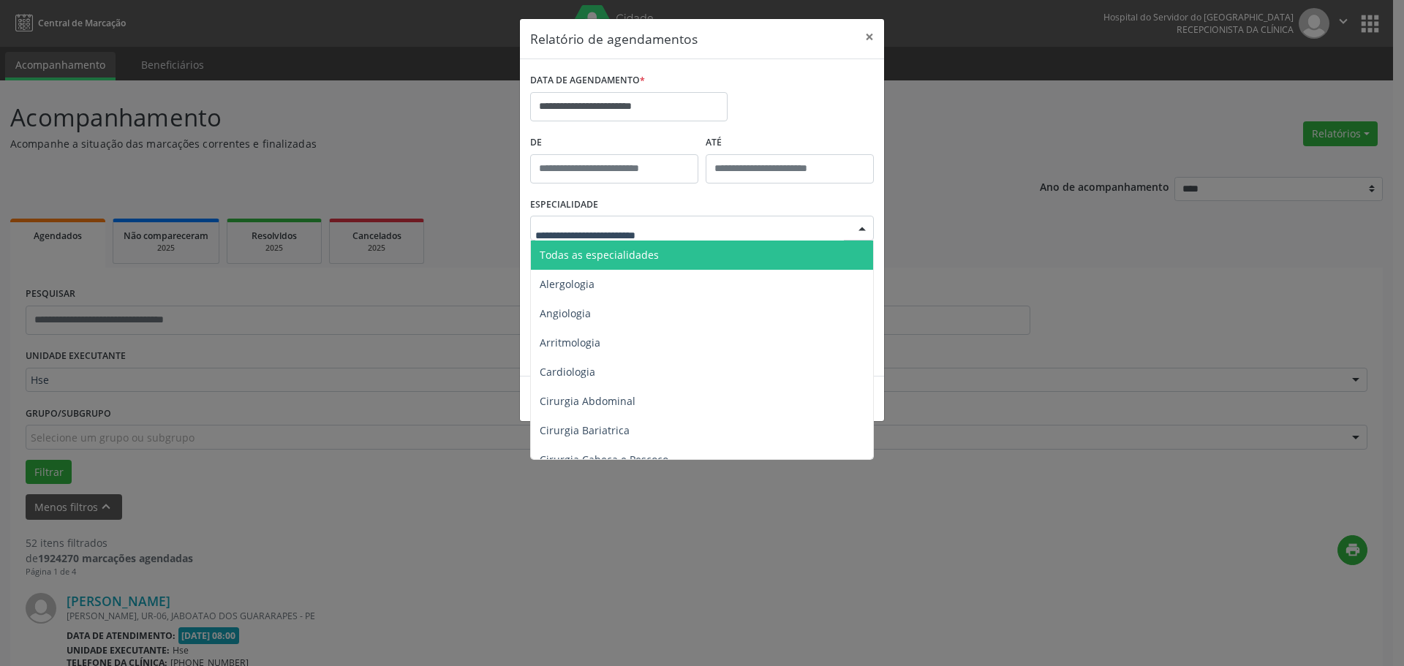
click at [682, 238] on div at bounding box center [702, 228] width 344 height 25
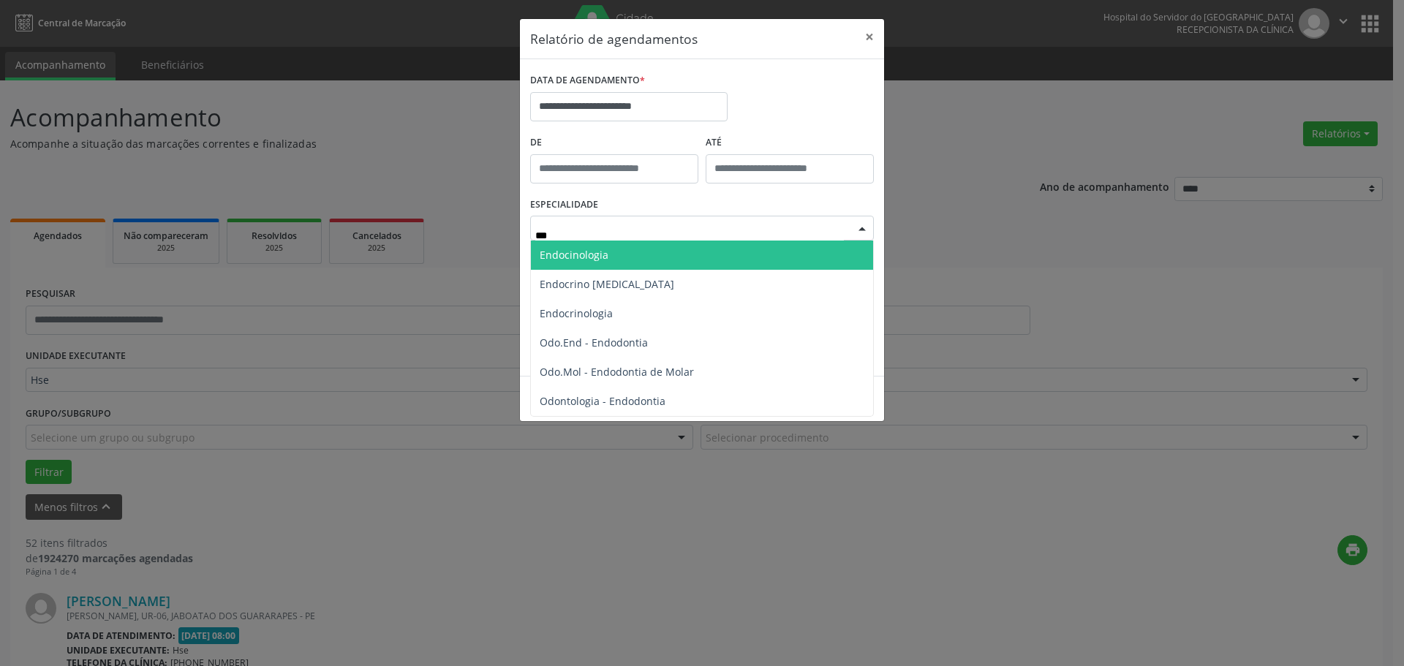
type input "****"
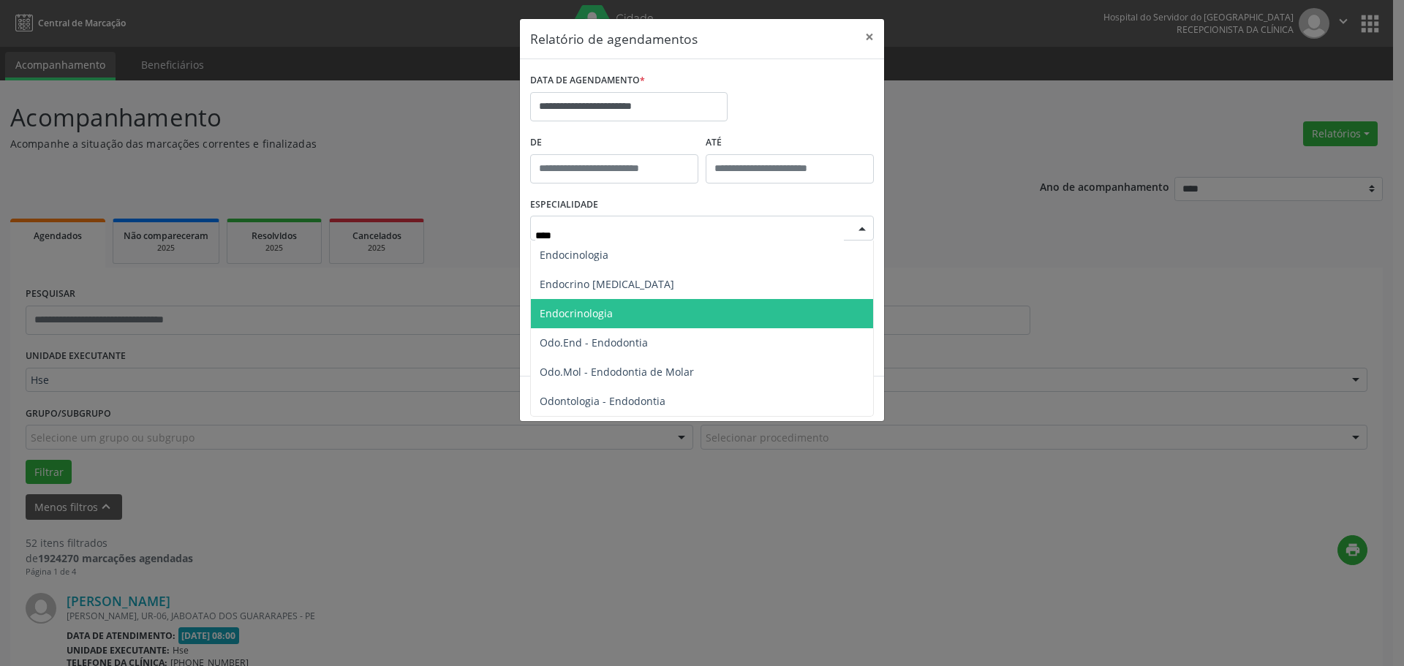
click at [649, 310] on span "Endocrinologia" at bounding box center [702, 313] width 342 height 29
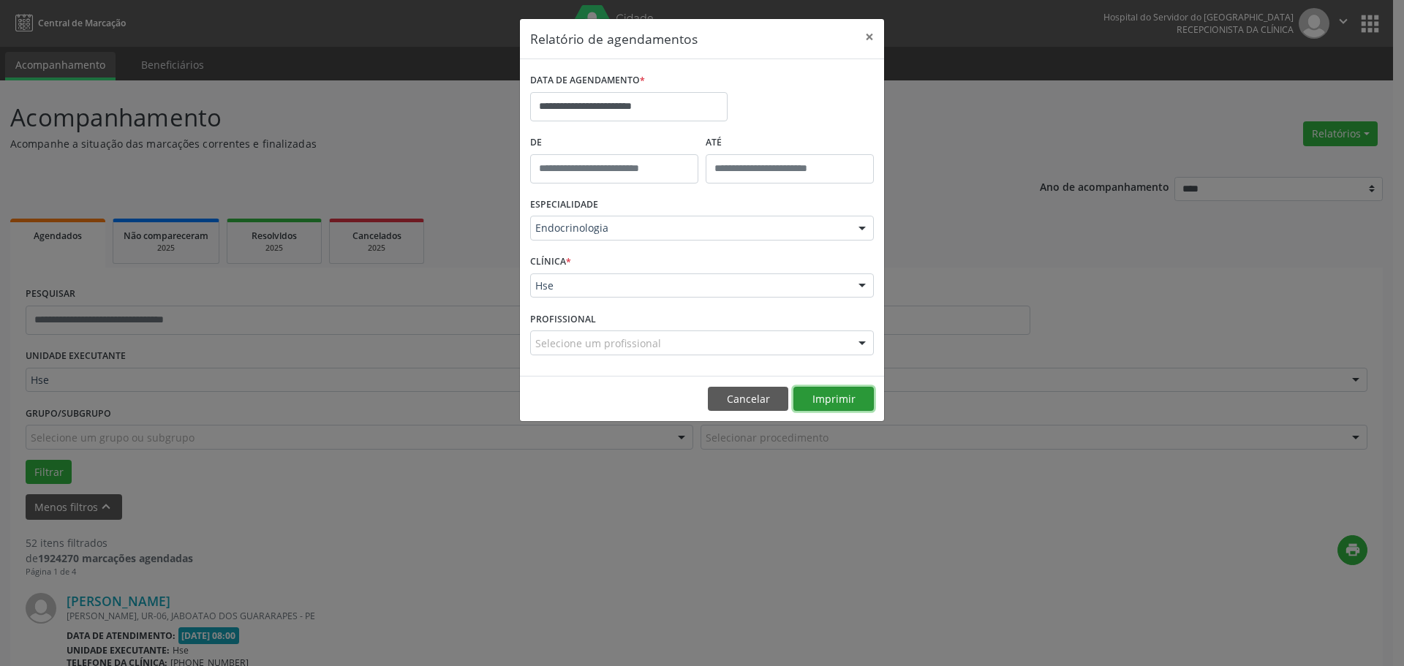
click at [855, 402] on button "Imprimir" at bounding box center [833, 399] width 80 height 25
